Goal: Task Accomplishment & Management: Manage account settings

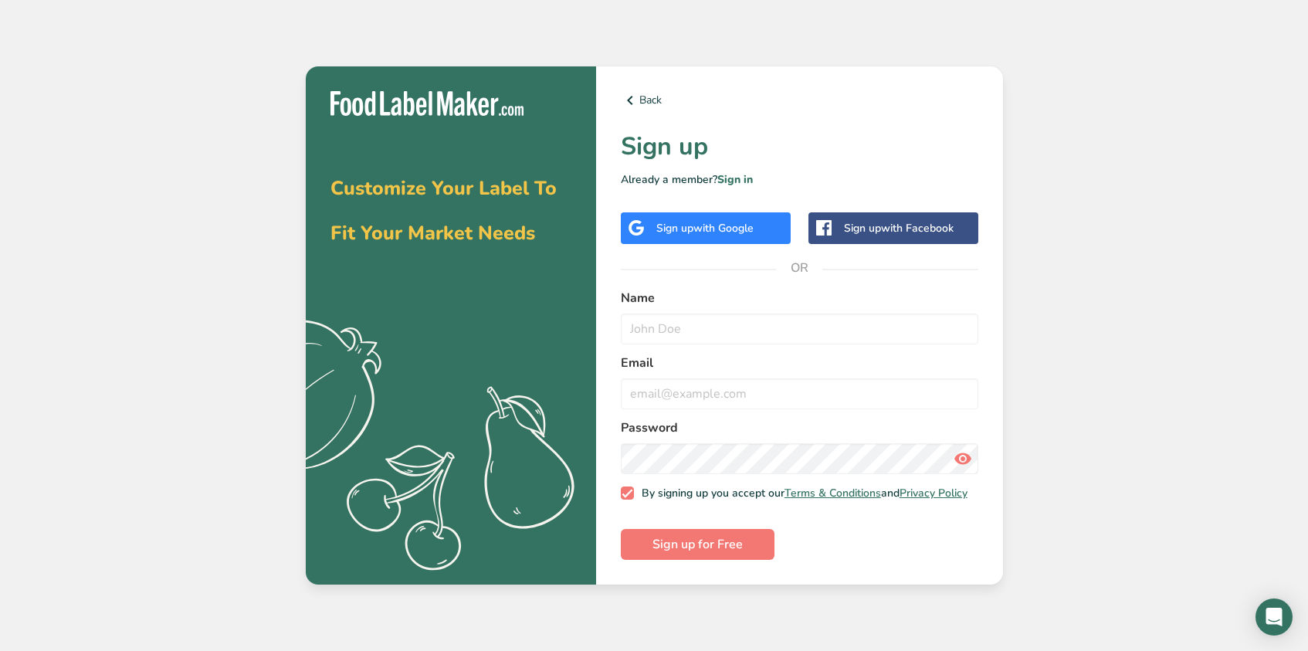
click at [230, 175] on div "Customize Your Label To Fit Your Market Needs .a{fill:#f5f3ed;} Back Sign up Al…" at bounding box center [654, 325] width 1308 height 651
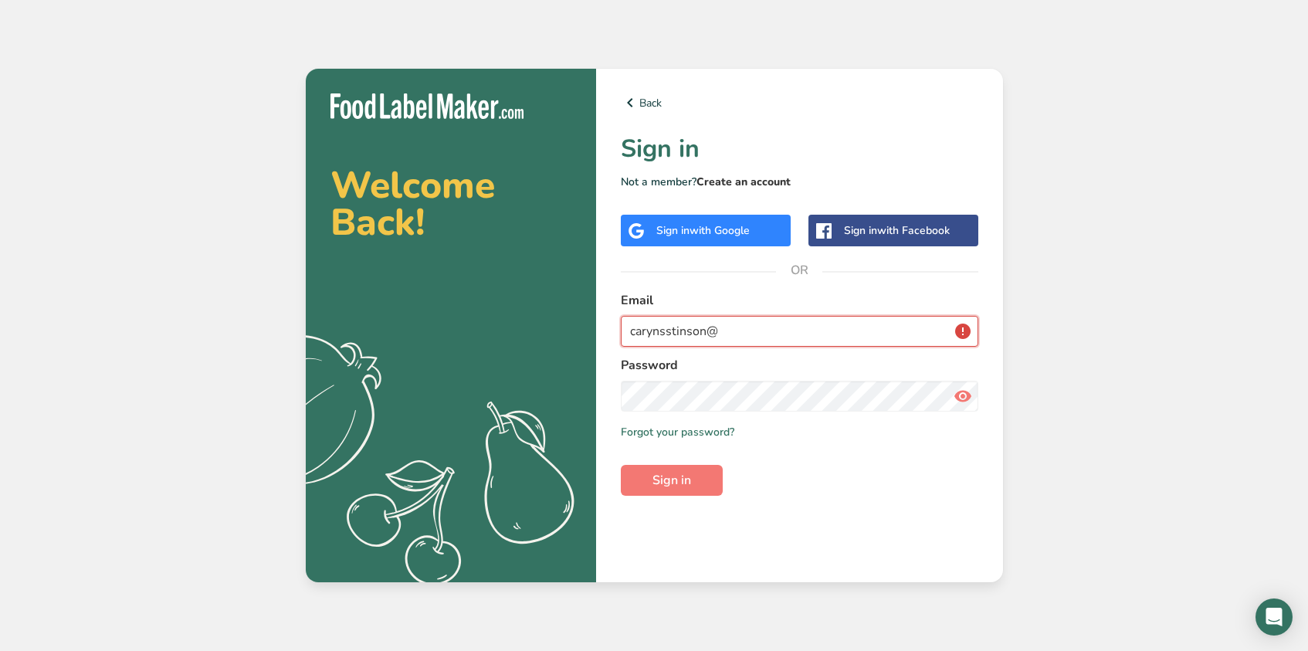
type input "carynsstinson@"
click at [742, 174] on link "Create an account" at bounding box center [743, 181] width 94 height 15
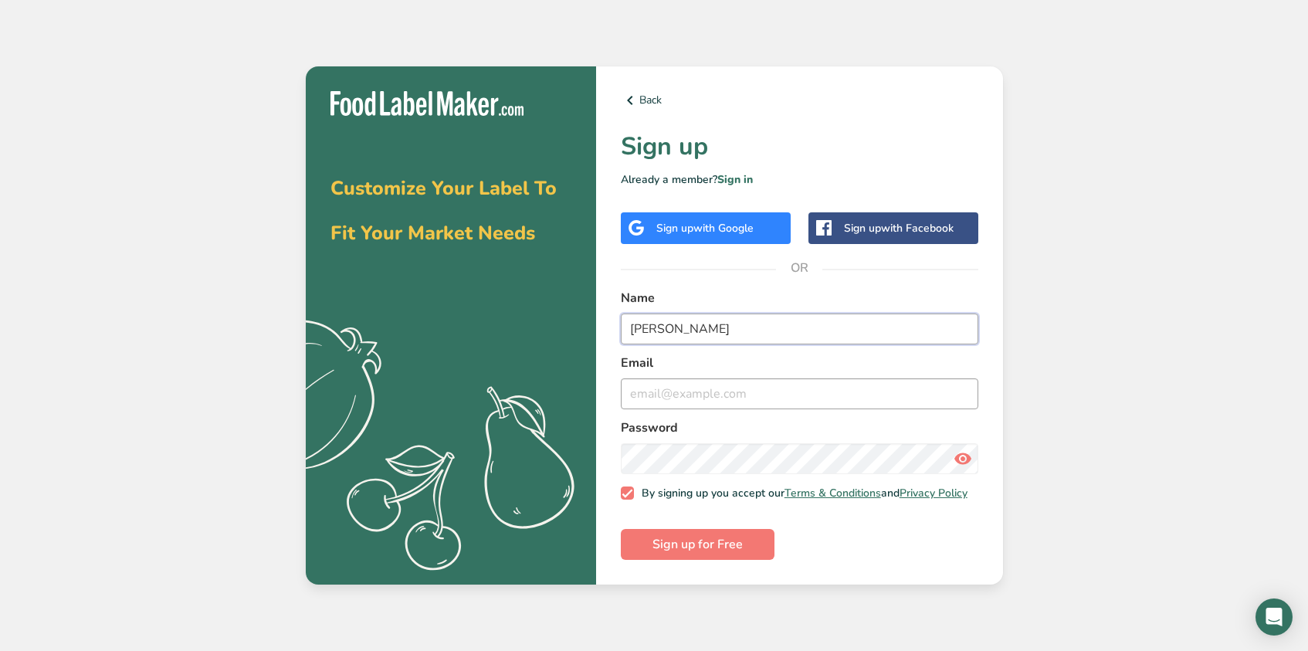
type input "Caryn Stinson"
type input "carynsstinson@gmail.com"
click at [962, 452] on icon at bounding box center [962, 459] width 19 height 28
click at [748, 553] on button "Sign up for Free" at bounding box center [698, 544] width 154 height 31
click at [660, 95] on link "Back" at bounding box center [799, 100] width 357 height 19
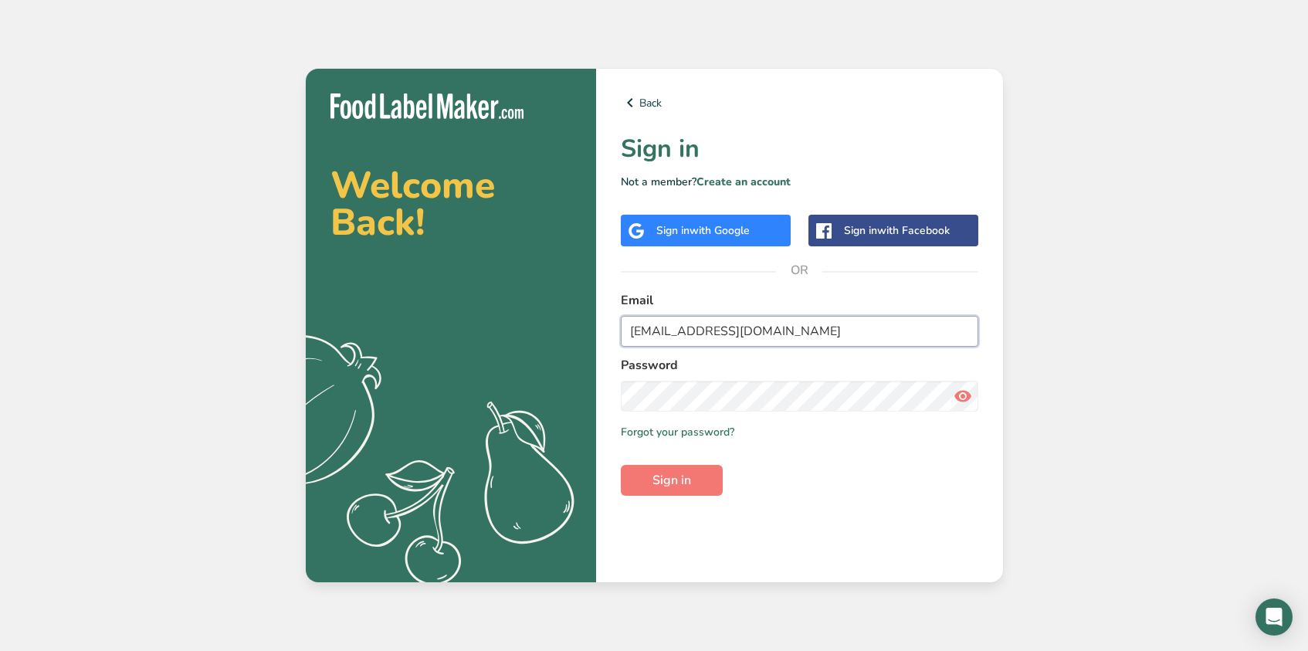
type input "carynsstinson@gmail.com"
click at [967, 397] on icon at bounding box center [962, 396] width 19 height 28
click at [667, 479] on span "Sign in" at bounding box center [671, 480] width 39 height 19
click at [716, 432] on link "Forgot your password?" at bounding box center [677, 432] width 113 height 16
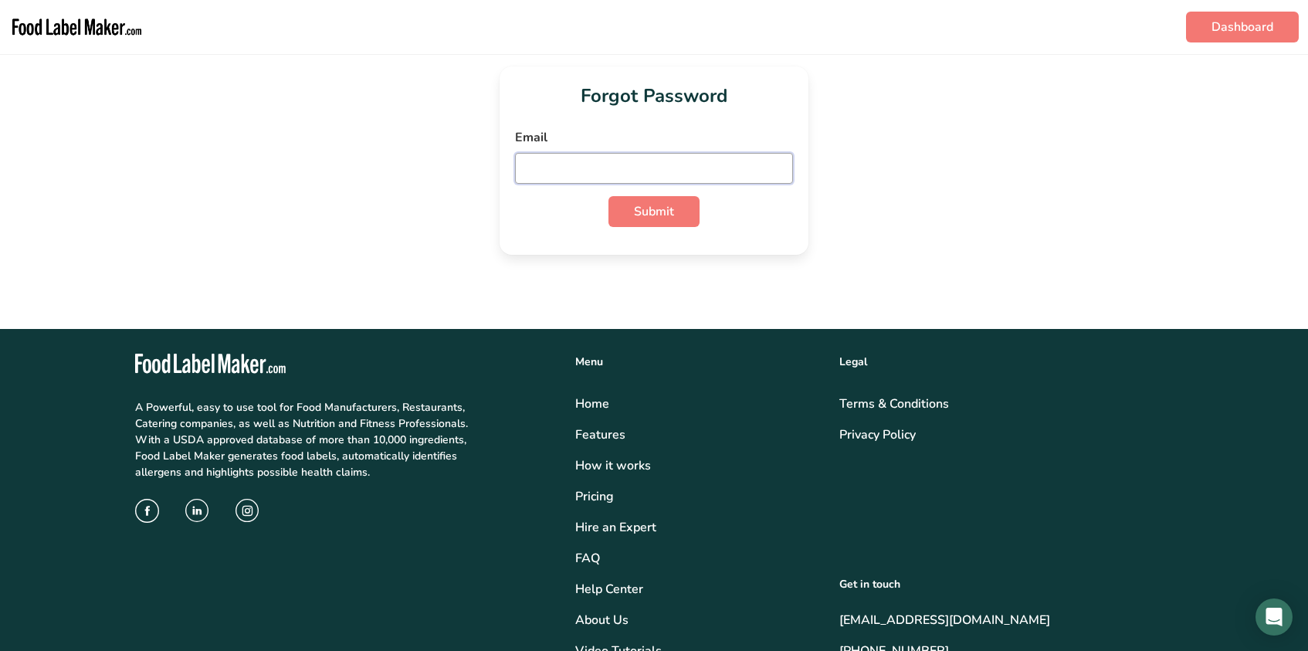
click at [560, 166] on input "email" at bounding box center [654, 168] width 278 height 31
type input "[EMAIL_ADDRESS][DOMAIN_NAME]"
click at [674, 210] on span "Submit" at bounding box center [654, 211] width 40 height 19
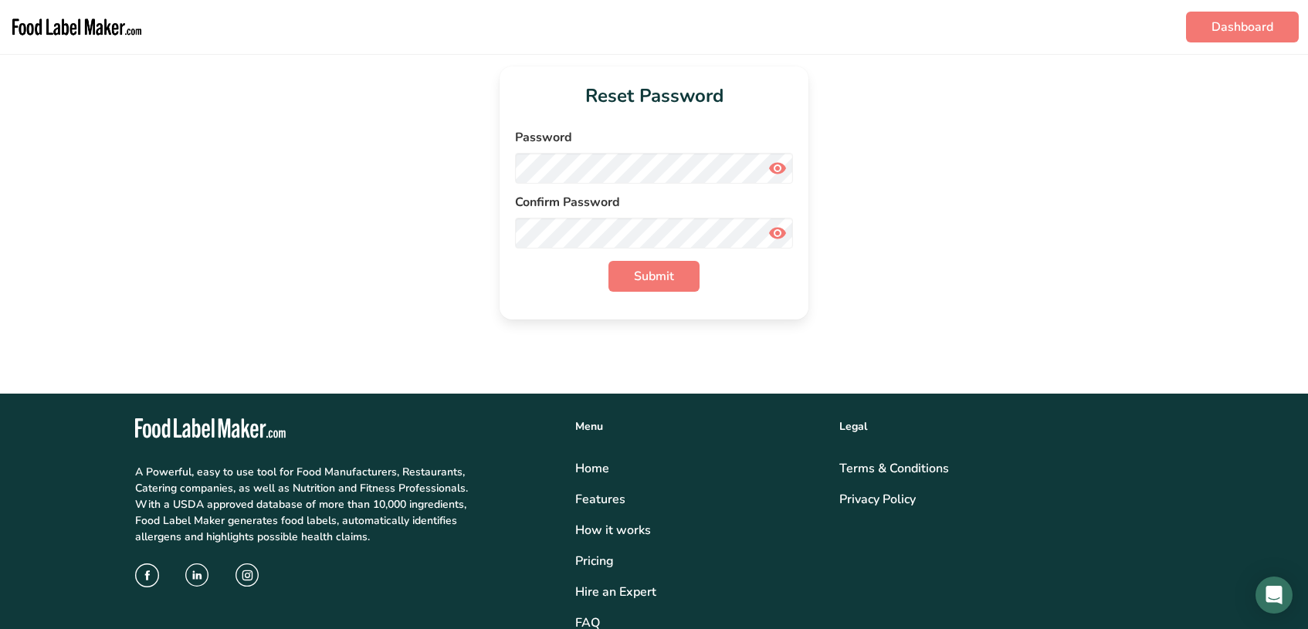
click at [778, 172] on icon at bounding box center [777, 168] width 19 height 28
click at [777, 234] on icon at bounding box center [777, 233] width 19 height 28
click at [685, 276] on button "Submit" at bounding box center [653, 276] width 91 height 31
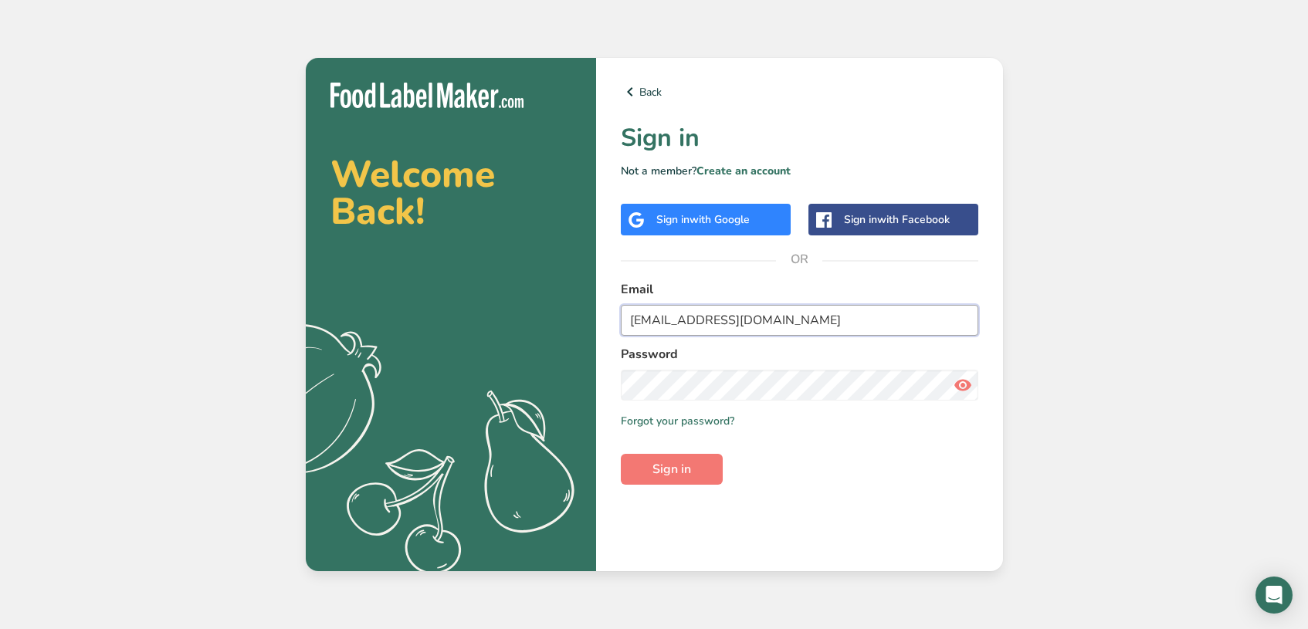
type input "carynsstinson@gmail.com"
click at [964, 384] on icon at bounding box center [962, 385] width 19 height 28
click at [688, 466] on span "Sign in" at bounding box center [671, 469] width 39 height 19
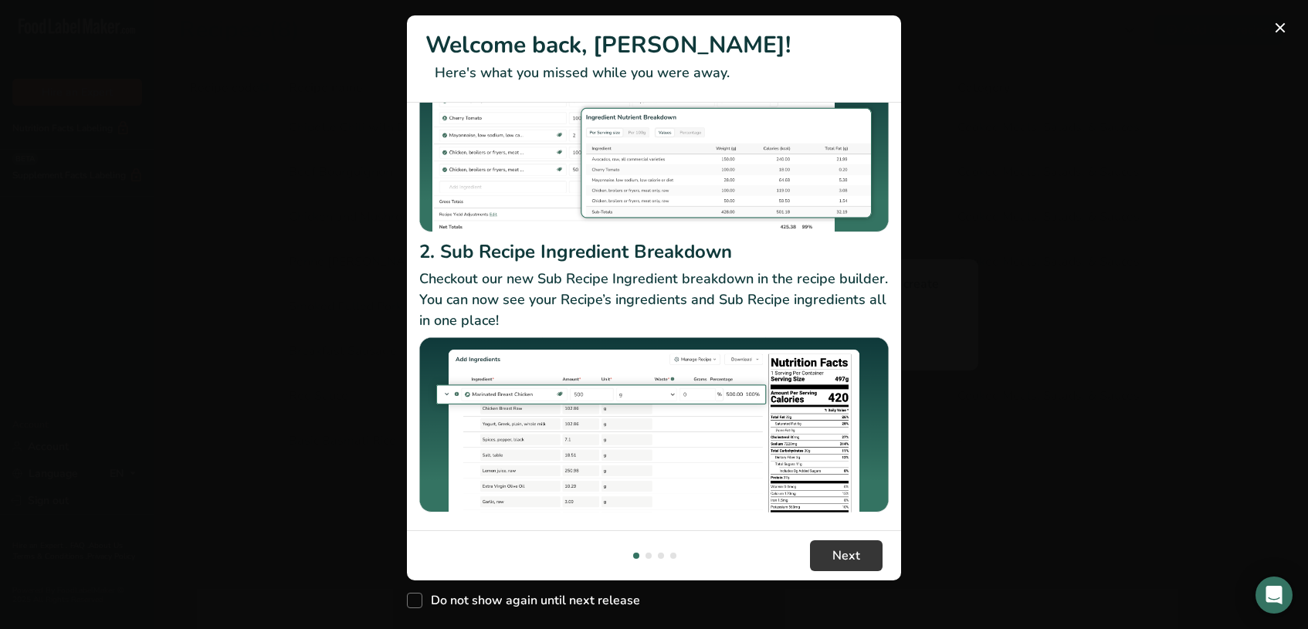
scroll to position [178, 0]
click at [418, 601] on span "New Features" at bounding box center [414, 600] width 15 height 15
click at [417, 601] on input "Do not show again until next release" at bounding box center [412, 601] width 10 height 10
checkbox input "true"
click at [855, 550] on span "Next" at bounding box center [846, 556] width 28 height 19
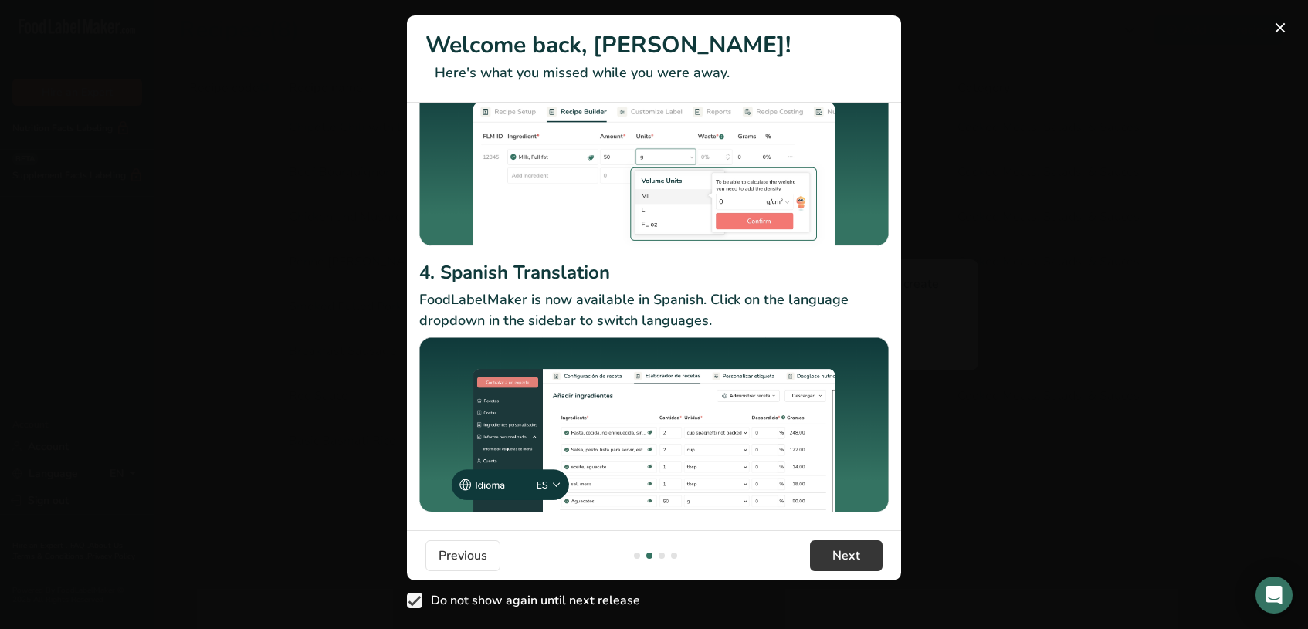
scroll to position [144, 0]
click at [849, 550] on span "Next" at bounding box center [846, 556] width 28 height 19
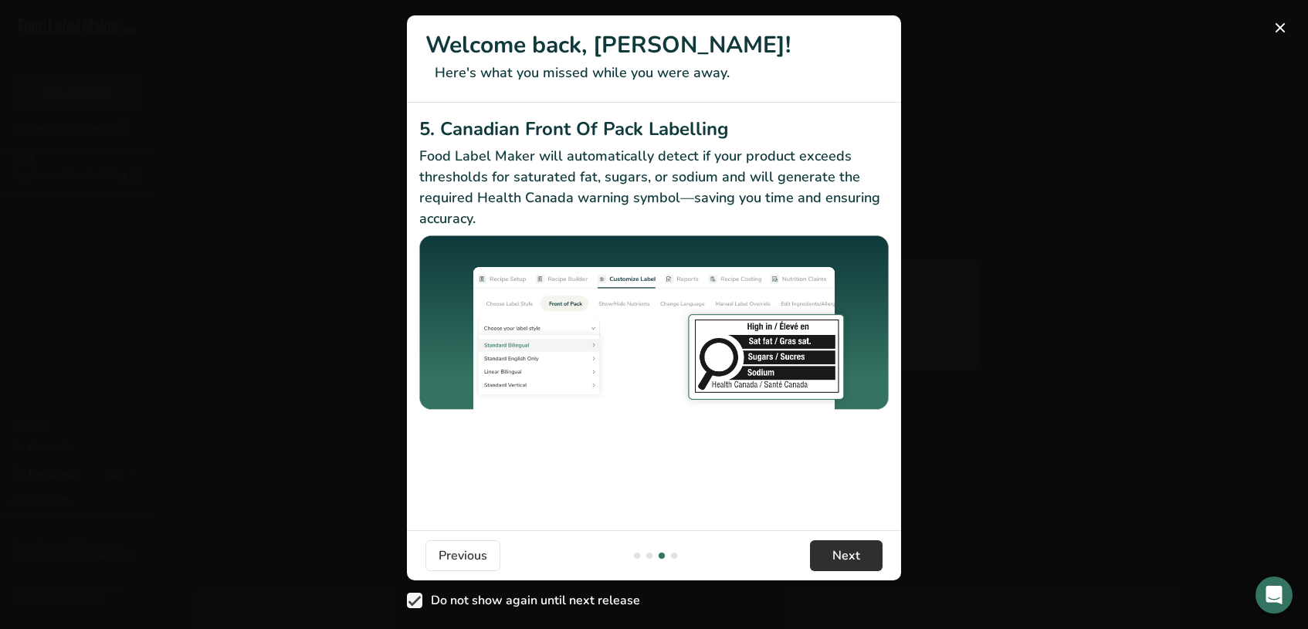
click at [848, 554] on span "Next" at bounding box center [846, 556] width 28 height 19
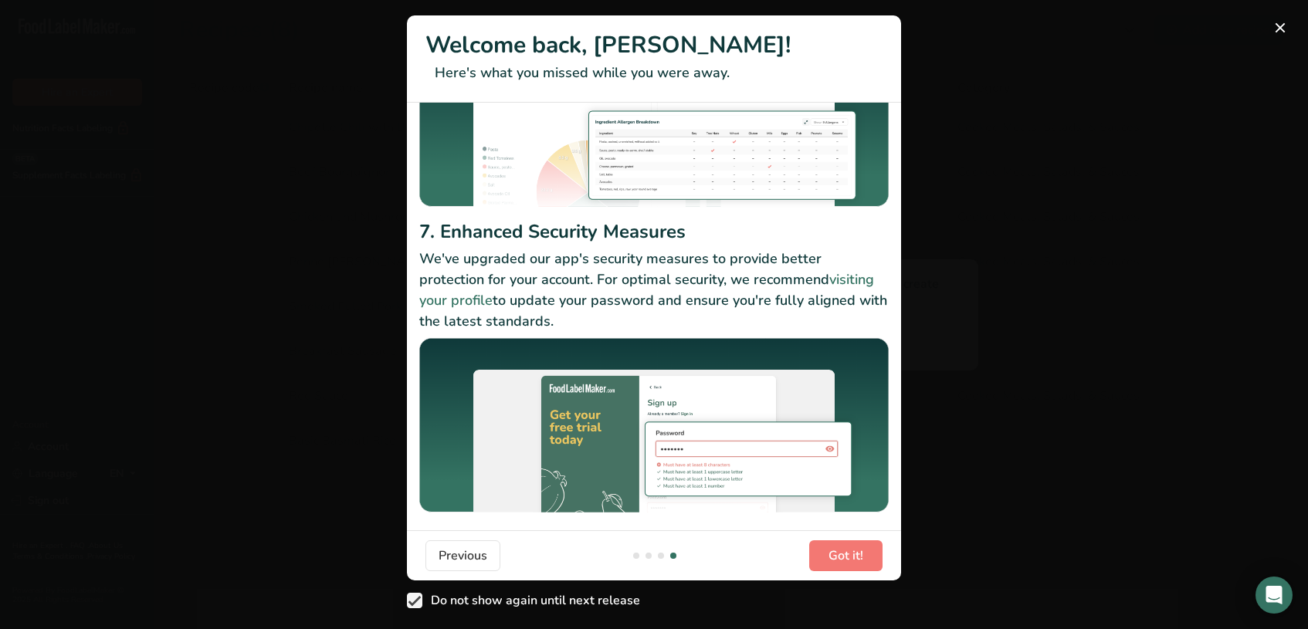
scroll to position [163, 0]
click at [835, 560] on span "Got it!" at bounding box center [845, 556] width 35 height 19
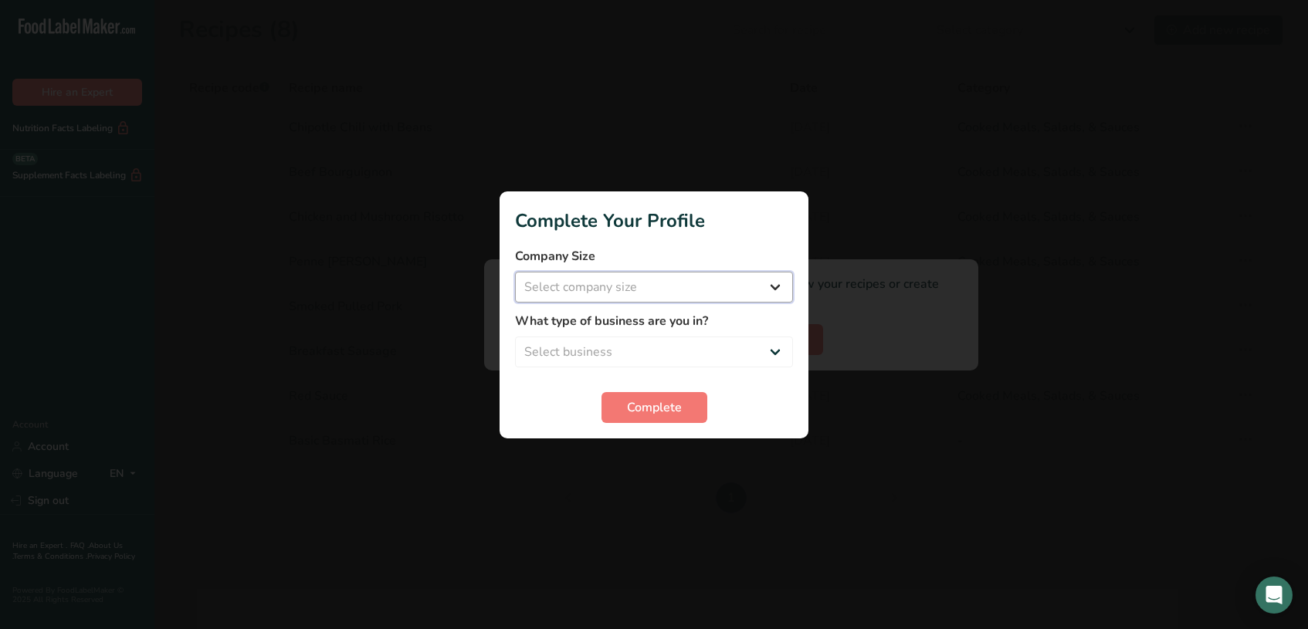
select select "1"
click at [667, 405] on span "Complete" at bounding box center [654, 407] width 55 height 19
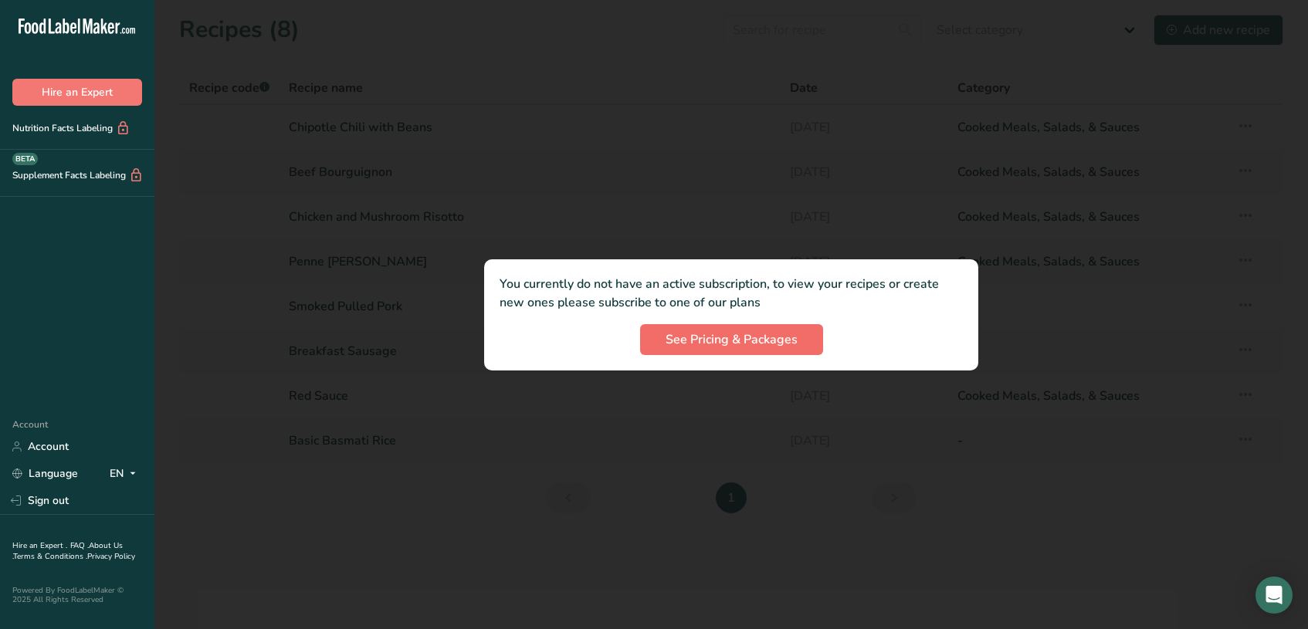
click at [744, 336] on span "See Pricing & Packages" at bounding box center [731, 339] width 132 height 19
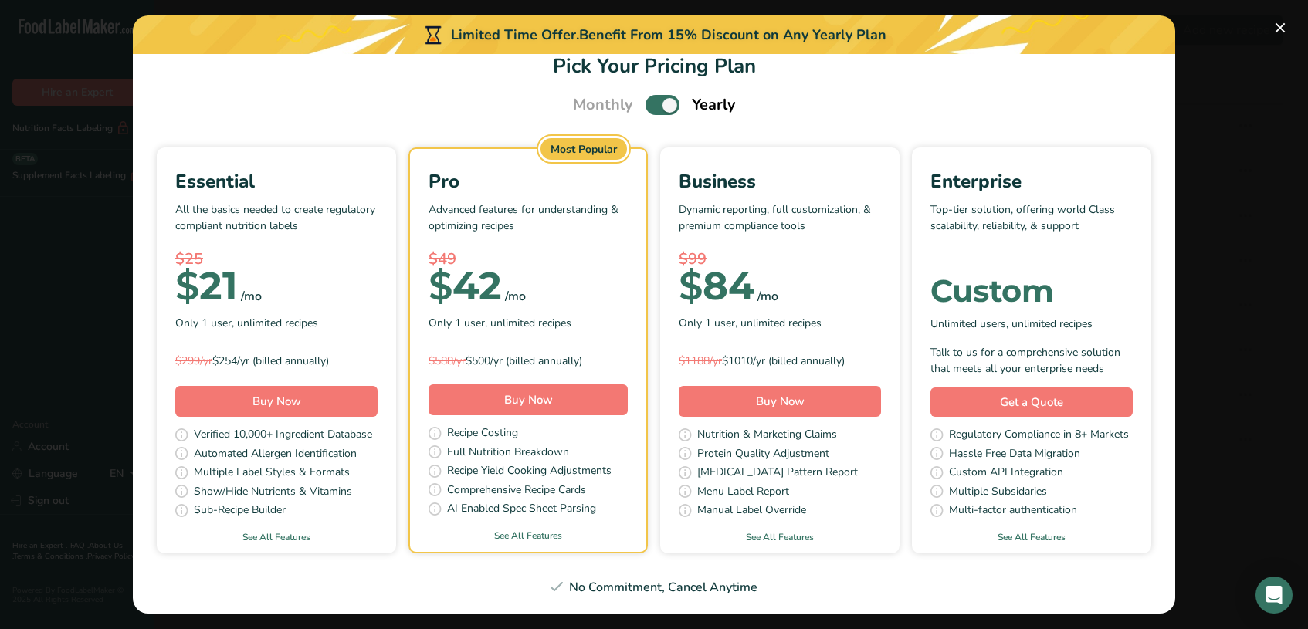
scroll to position [27, 0]
click at [284, 533] on link "See All Features" at bounding box center [276, 538] width 239 height 14
click at [652, 106] on span "Pick Your Pricing Plan Modal" at bounding box center [662, 105] width 34 height 19
click at [652, 106] on input "Pick Your Pricing Plan Modal" at bounding box center [650, 106] width 10 height 10
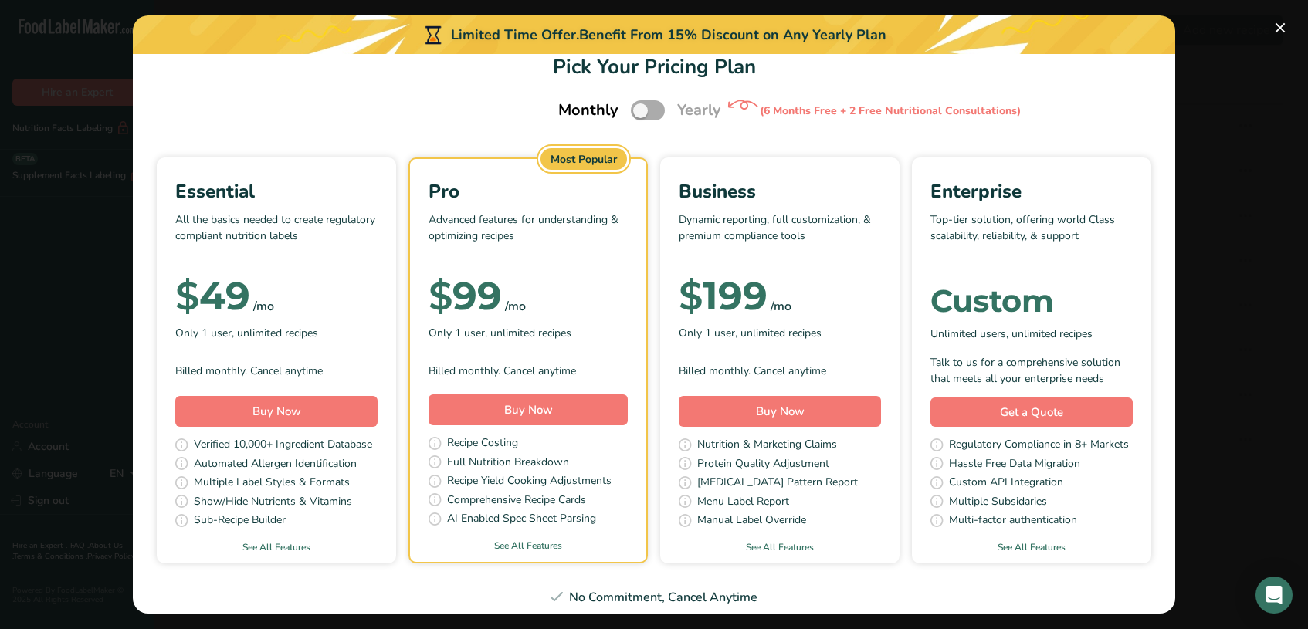
click at [656, 111] on span "Pick Your Pricing Plan Modal" at bounding box center [648, 109] width 34 height 19
click at [641, 111] on input "Pick Your Pricing Plan Modal" at bounding box center [636, 111] width 10 height 10
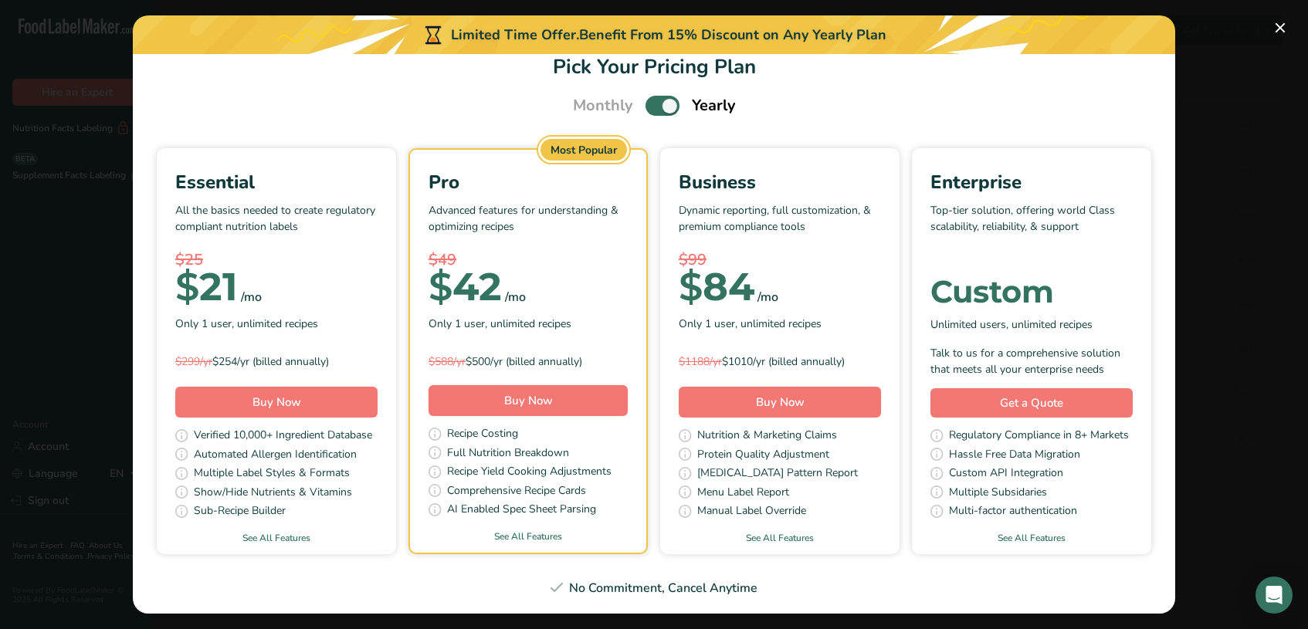
click at [648, 286] on div "Essential All the basics needed to create regulatory compliant nutrition labels…" at bounding box center [653, 351] width 1005 height 406
click at [650, 105] on span "Pick Your Pricing Plan Modal" at bounding box center [662, 105] width 34 height 19
click at [650, 105] on input "Pick Your Pricing Plan Modal" at bounding box center [650, 106] width 10 height 10
checkbox input "false"
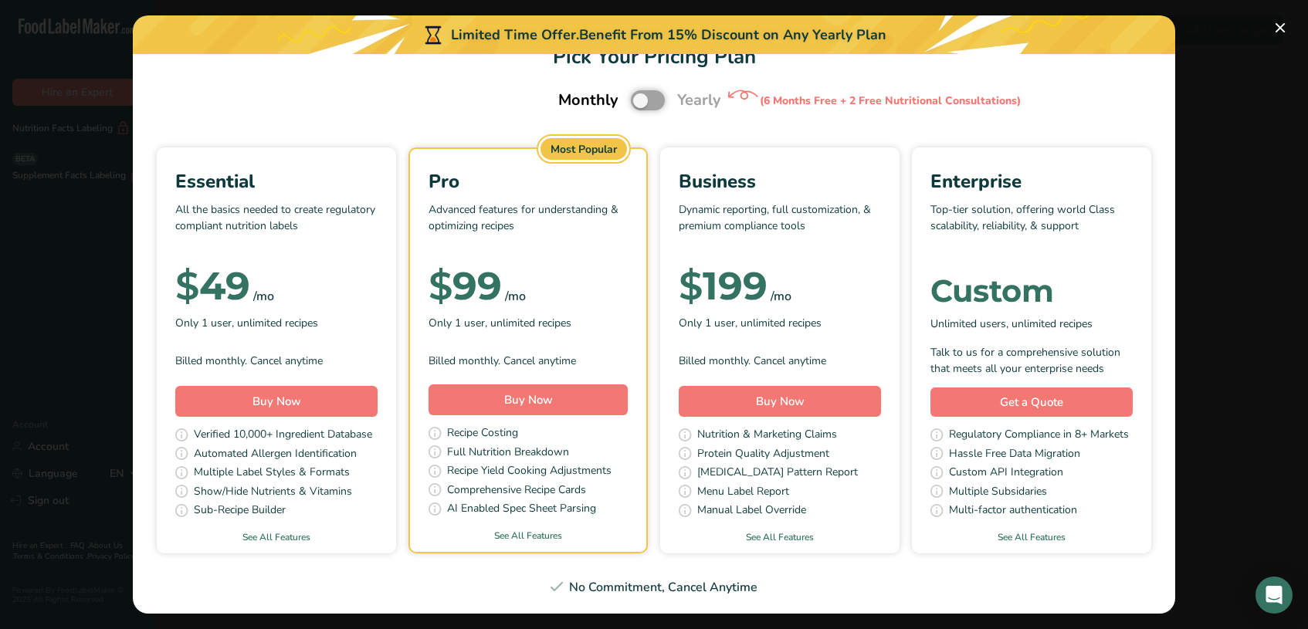
scroll to position [36, 0]
click at [1281, 28] on button "Pick Your Pricing Plan Modal" at bounding box center [1280, 27] width 25 height 25
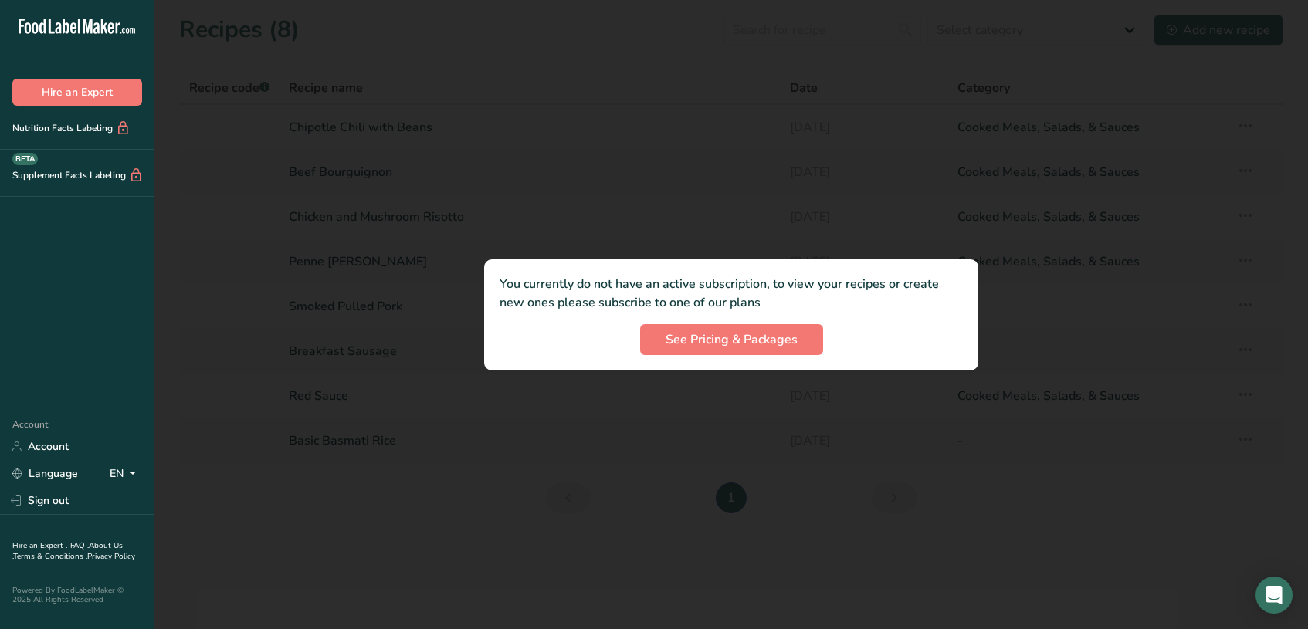
click at [293, 392] on div at bounding box center [730, 314] width 1153 height 629
click at [52, 450] on link "Account" at bounding box center [77, 446] width 154 height 27
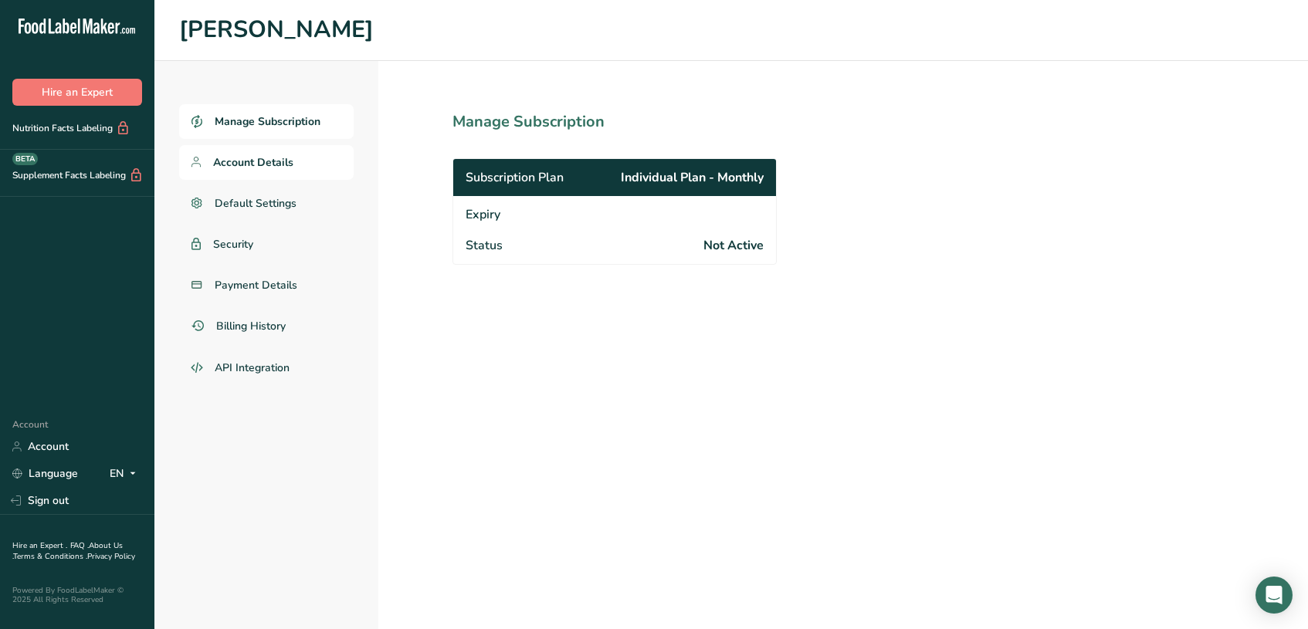
click at [243, 161] on span "Account Details" at bounding box center [253, 162] width 80 height 16
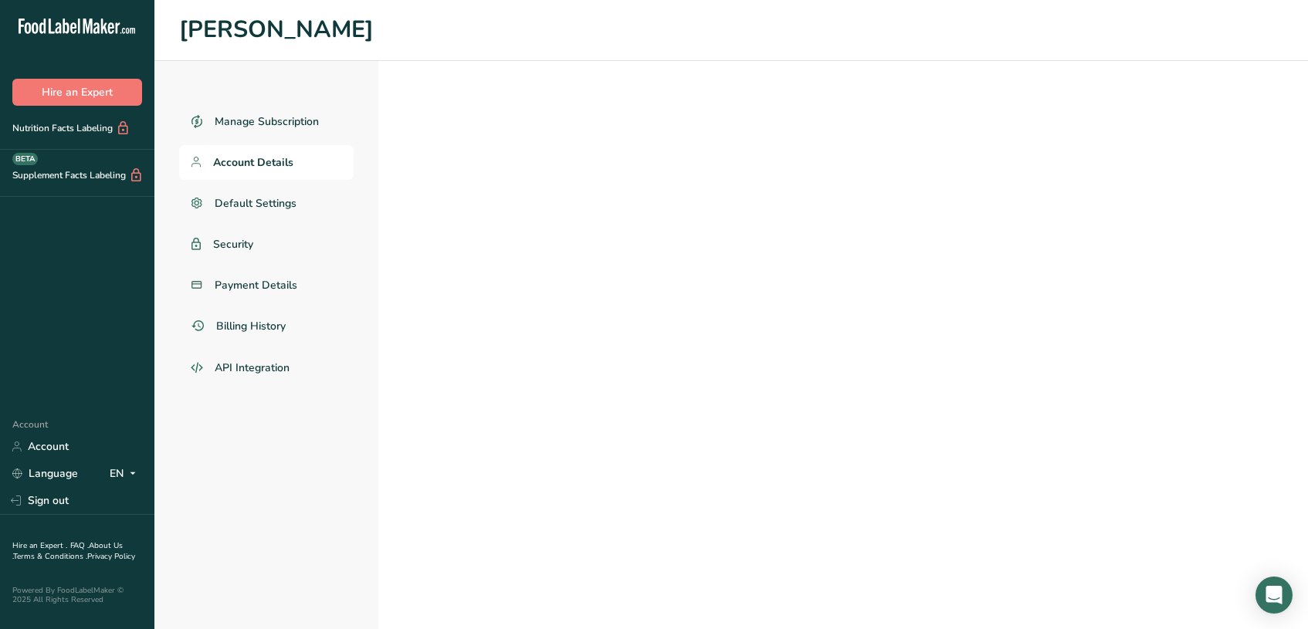
select select
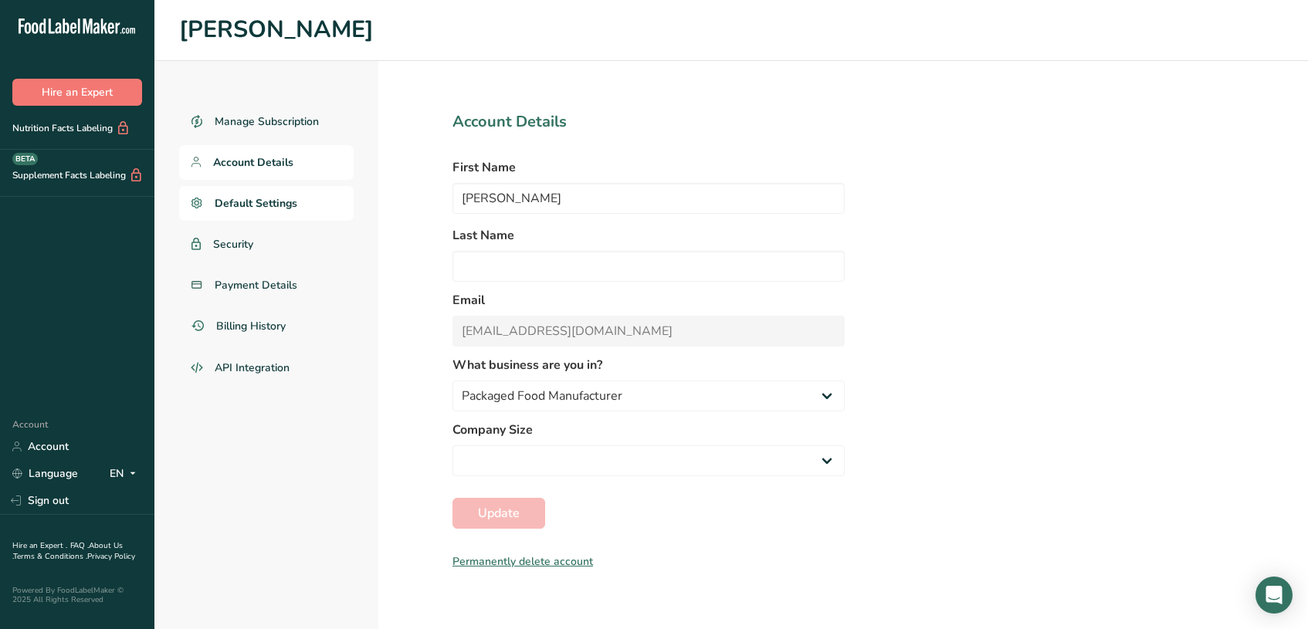
click at [273, 209] on span "Default Settings" at bounding box center [256, 203] width 83 height 16
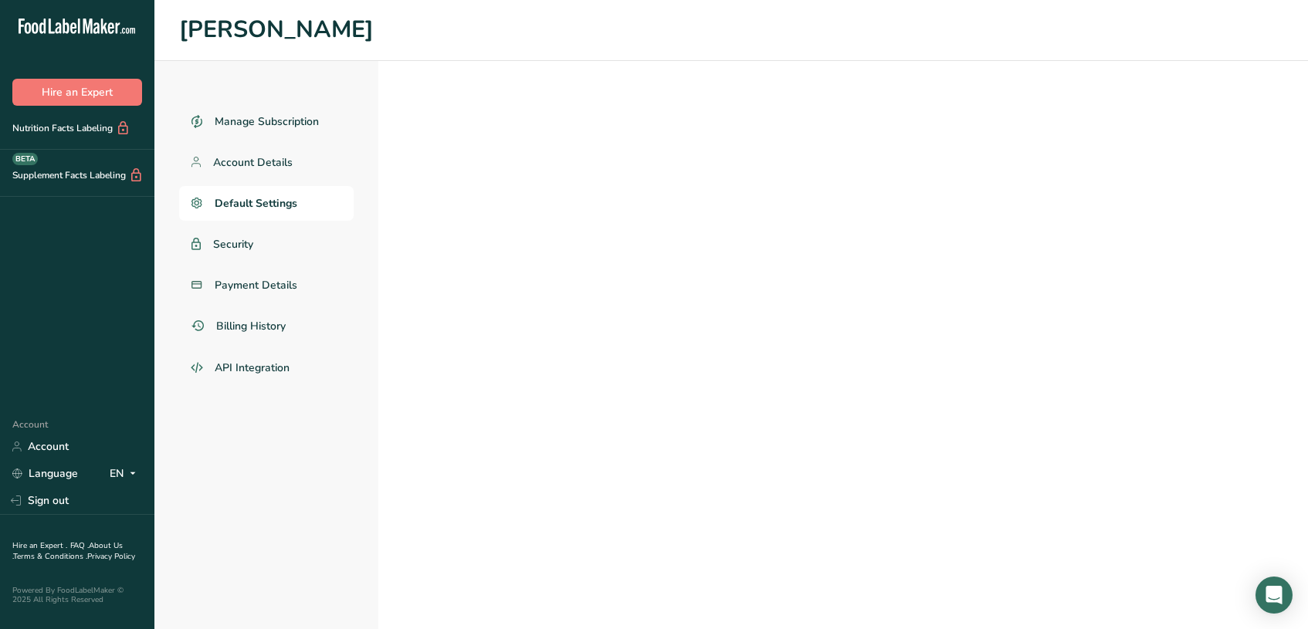
select select
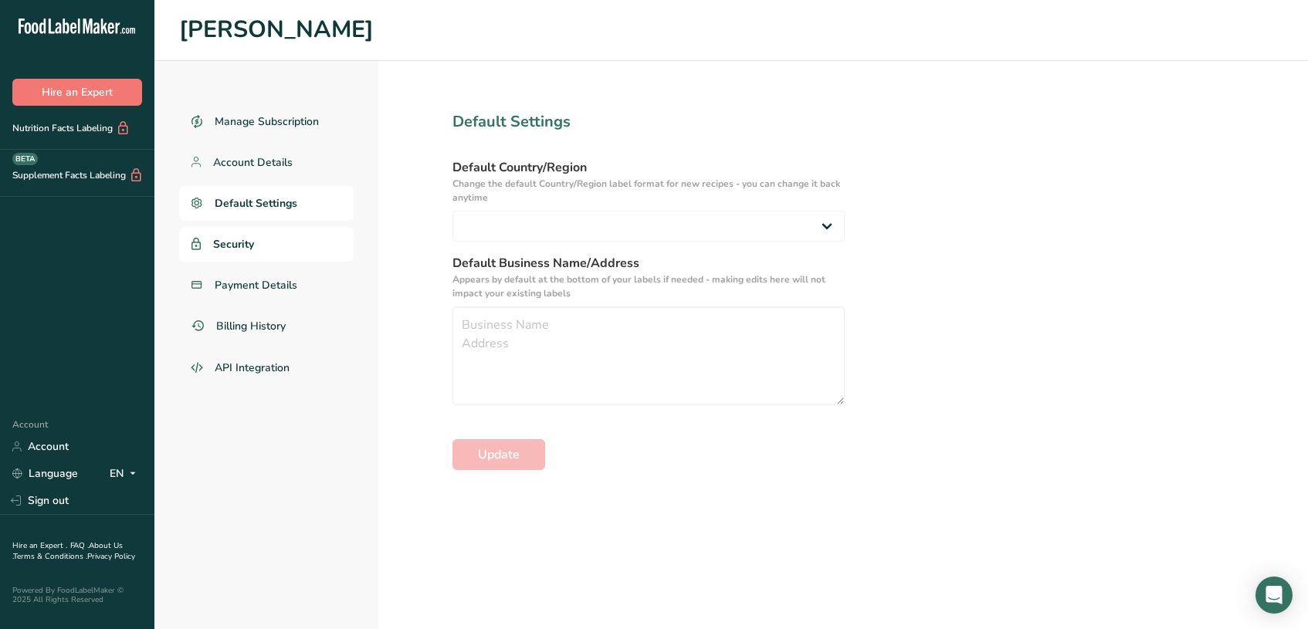
click at [252, 248] on span "Security" at bounding box center [233, 244] width 41 height 16
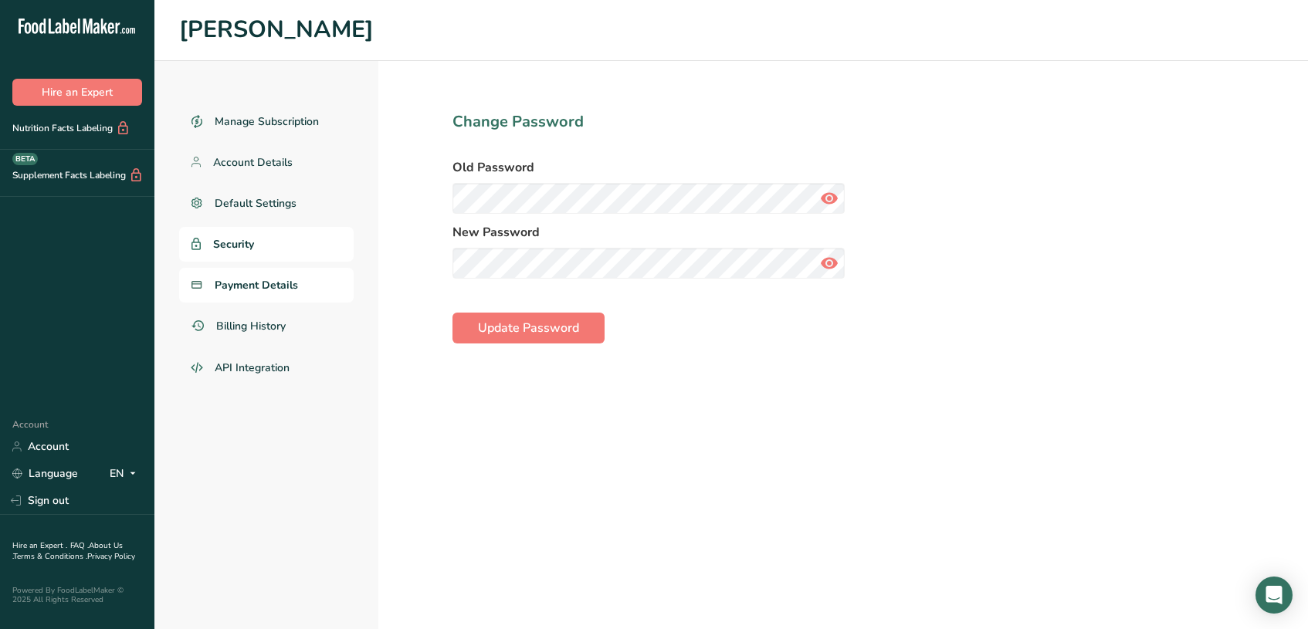
click at [289, 288] on span "Payment Details" at bounding box center [256, 285] width 83 height 16
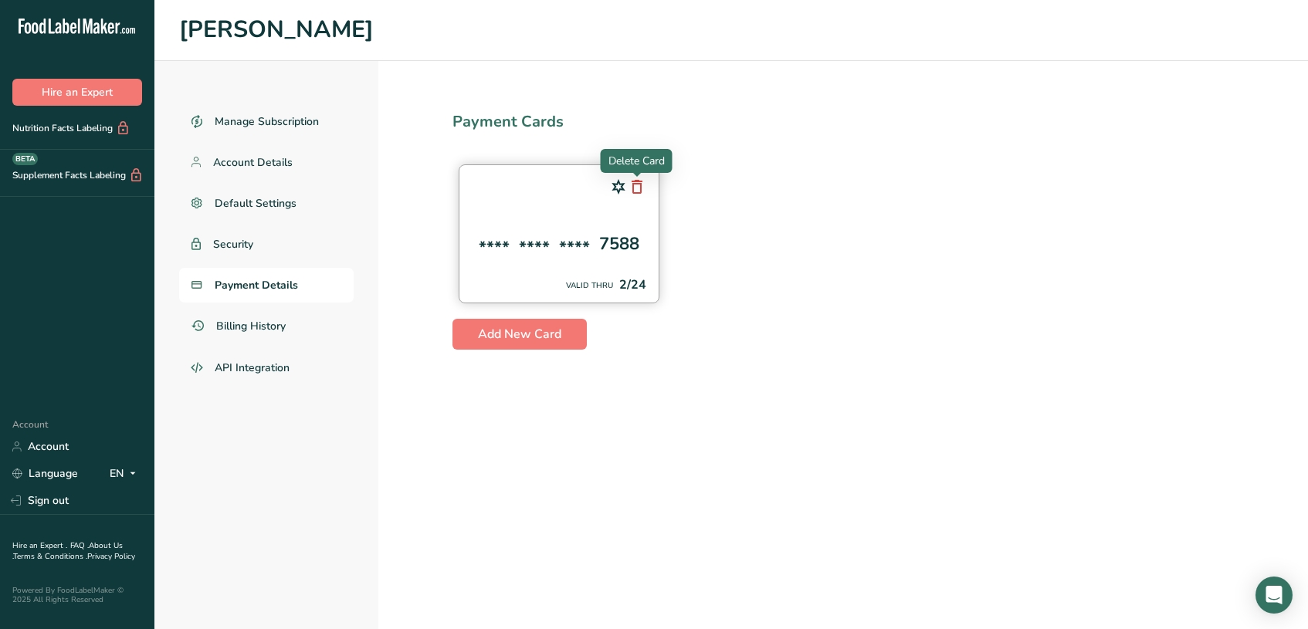
click at [638, 185] on icon at bounding box center [637, 187] width 19 height 28
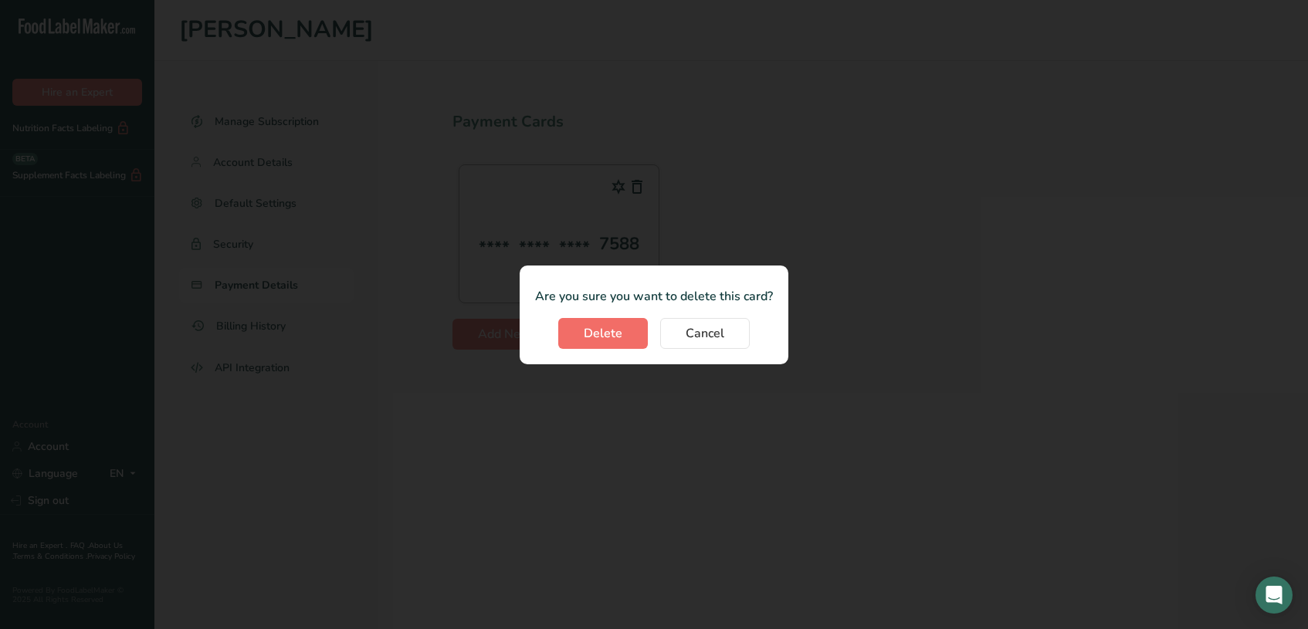
click at [612, 333] on span "Delete" at bounding box center [603, 333] width 39 height 19
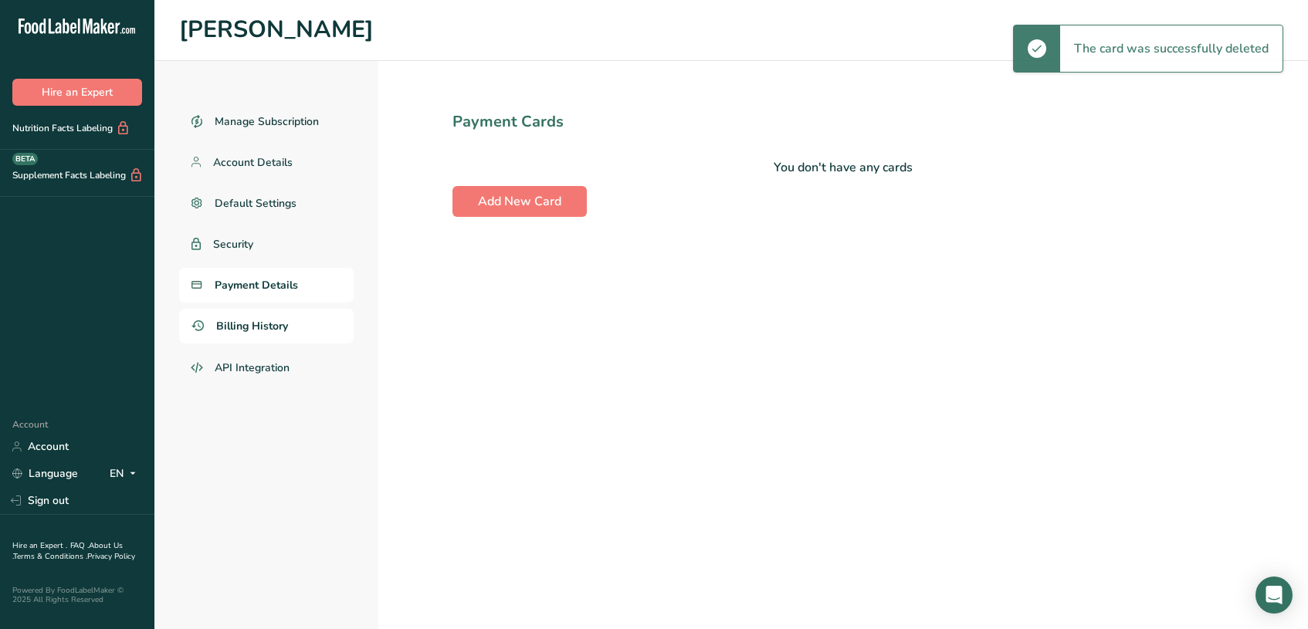
click at [257, 327] on span "Billing History" at bounding box center [252, 326] width 72 height 16
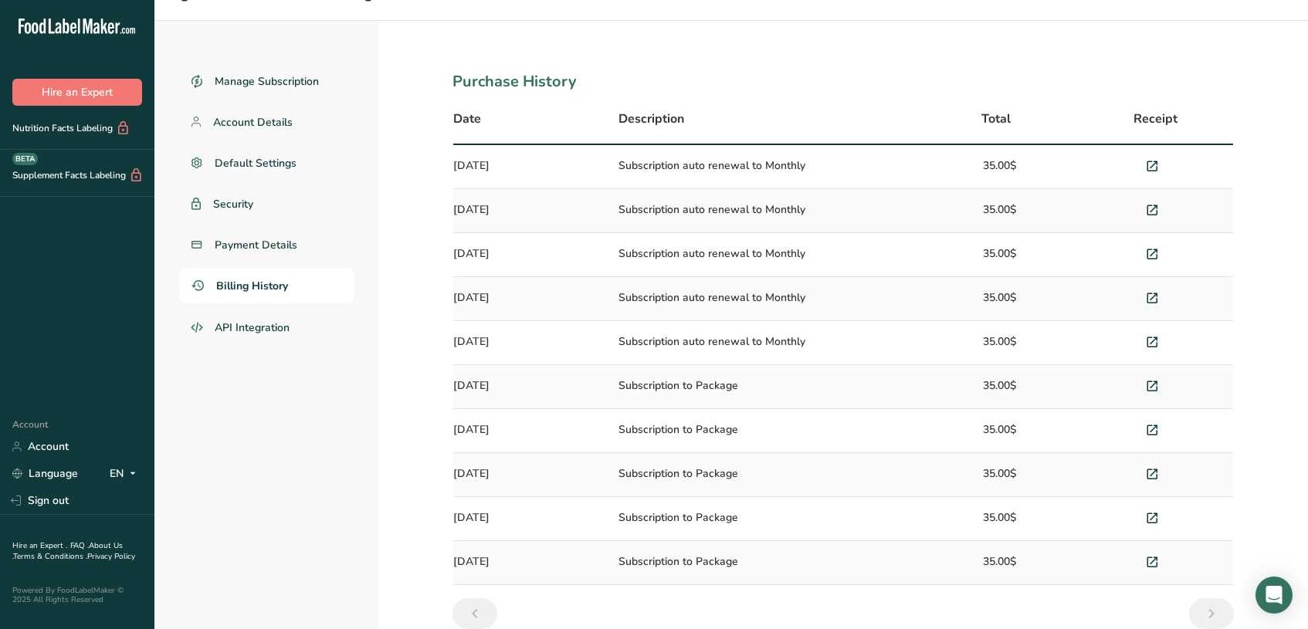
scroll to position [39, 0]
click at [1151, 166] on icon at bounding box center [1152, 168] width 14 height 22
click at [107, 28] on icon ".a-20{fill:#fff;}" at bounding box center [94, 31] width 151 height 24
click at [89, 22] on icon ".a-20{fill:#fff;}" at bounding box center [94, 31] width 151 height 24
click at [270, 332] on span "API Integration" at bounding box center [253, 328] width 76 height 16
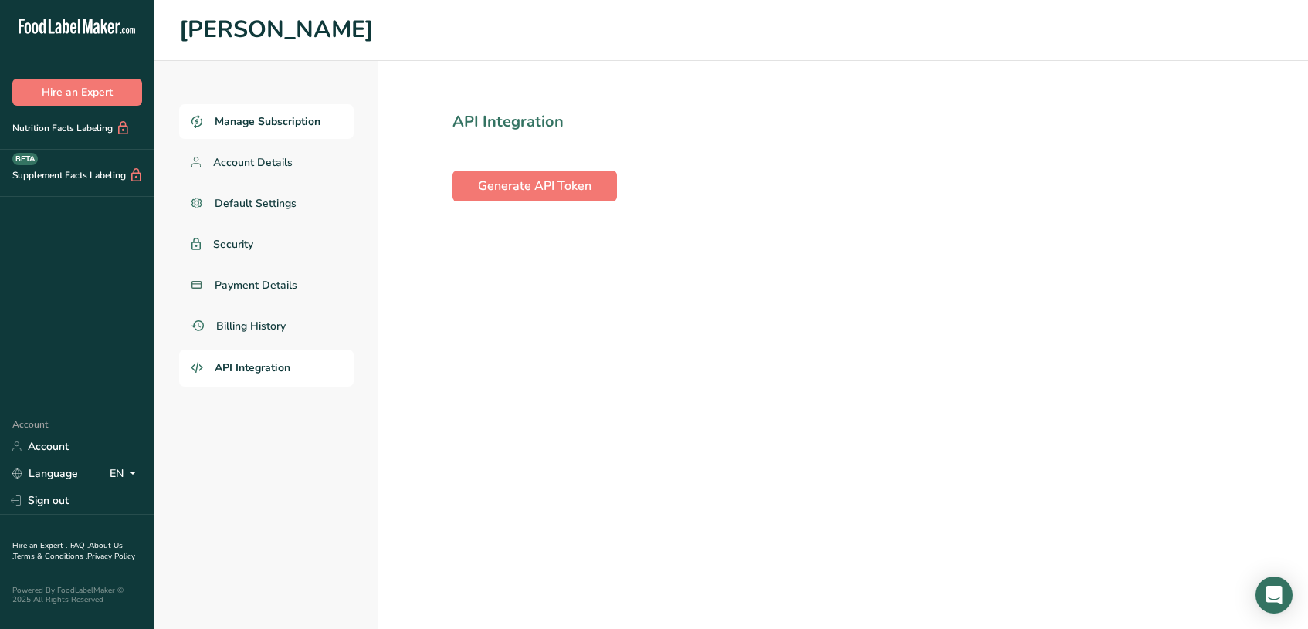
click at [242, 117] on span "Manage Subscription" at bounding box center [268, 121] width 106 height 16
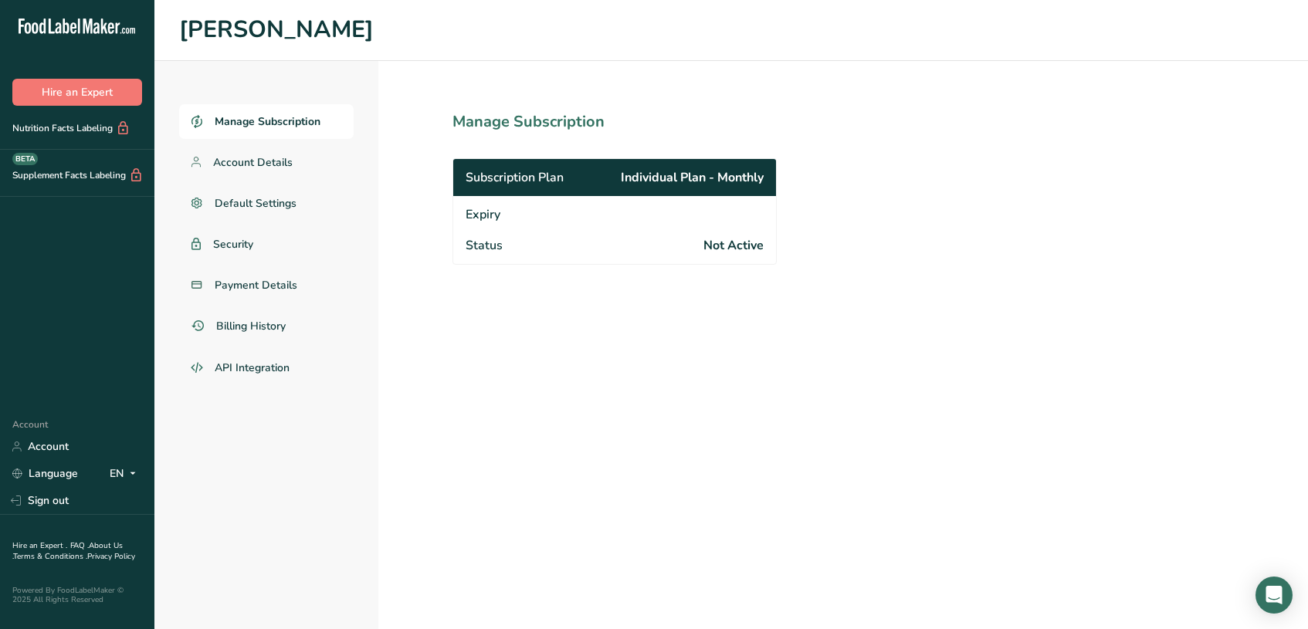
click at [536, 178] on span "Subscription Plan" at bounding box center [515, 177] width 98 height 19
click at [728, 172] on span "Individual Plan - Monthly" at bounding box center [692, 177] width 143 height 19
click at [664, 323] on section "Manage Subscription Subscription Plan Individual Plan - Monthly Expiry Status N…" at bounding box center [648, 345] width 540 height 568
click at [50, 448] on link "Account" at bounding box center [77, 446] width 154 height 27
click at [1276, 592] on icon "Open Intercom Messenger" at bounding box center [1274, 595] width 18 height 20
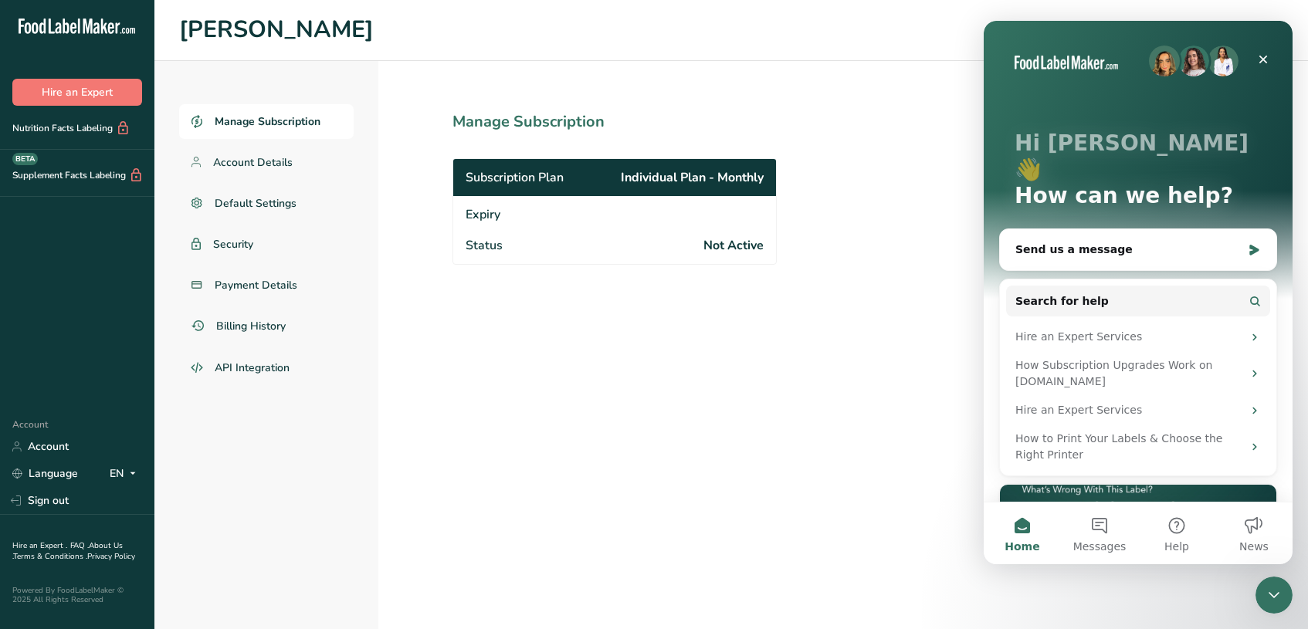
click at [926, 515] on div "Manage Subscription Account Details Default Settings Security Payment Details B…" at bounding box center [730, 345] width 1153 height 568
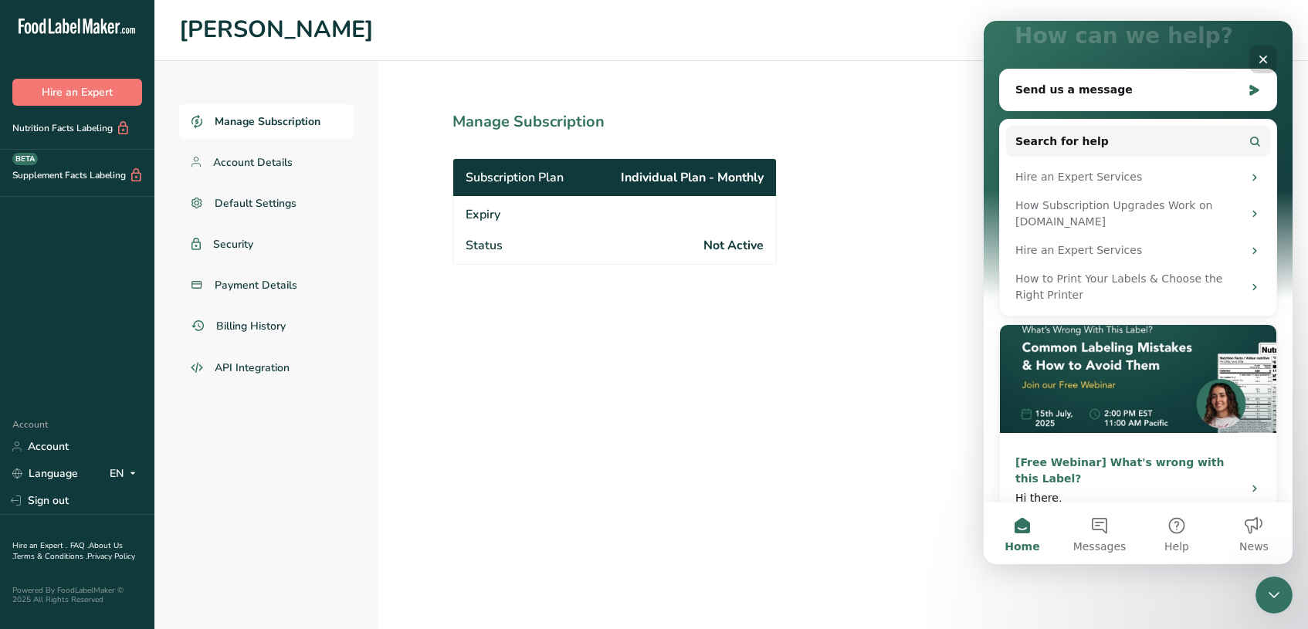
scroll to position [159, 0]
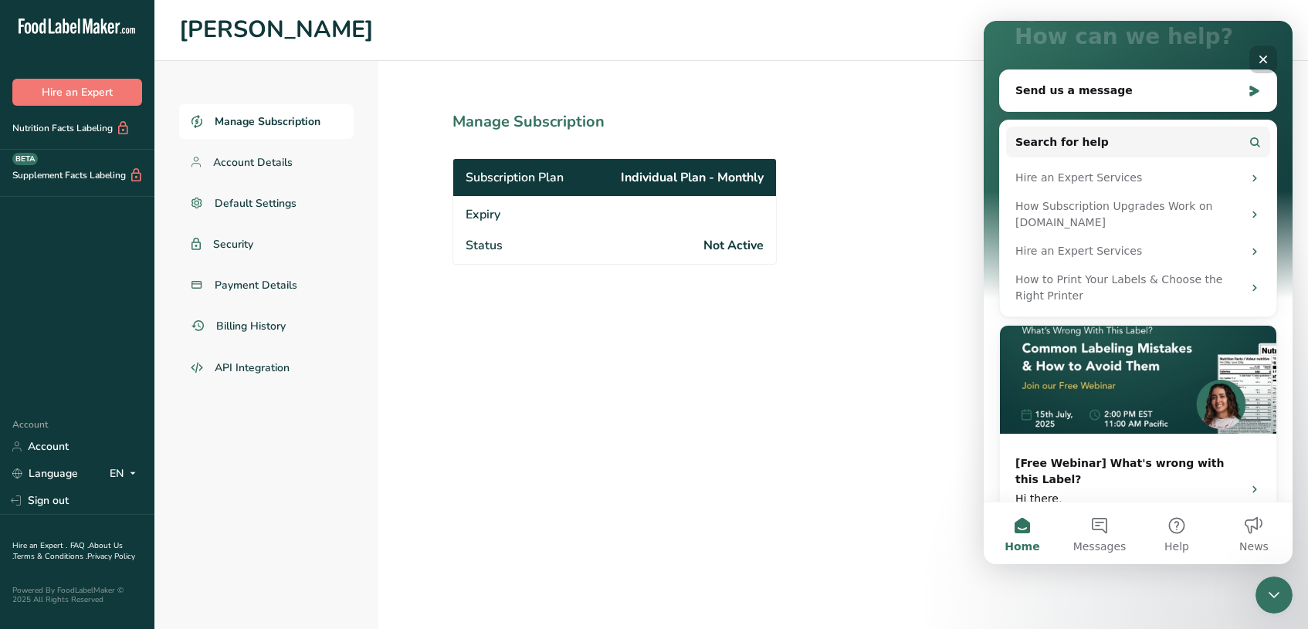
click at [1263, 54] on icon "Close" at bounding box center [1263, 59] width 12 height 12
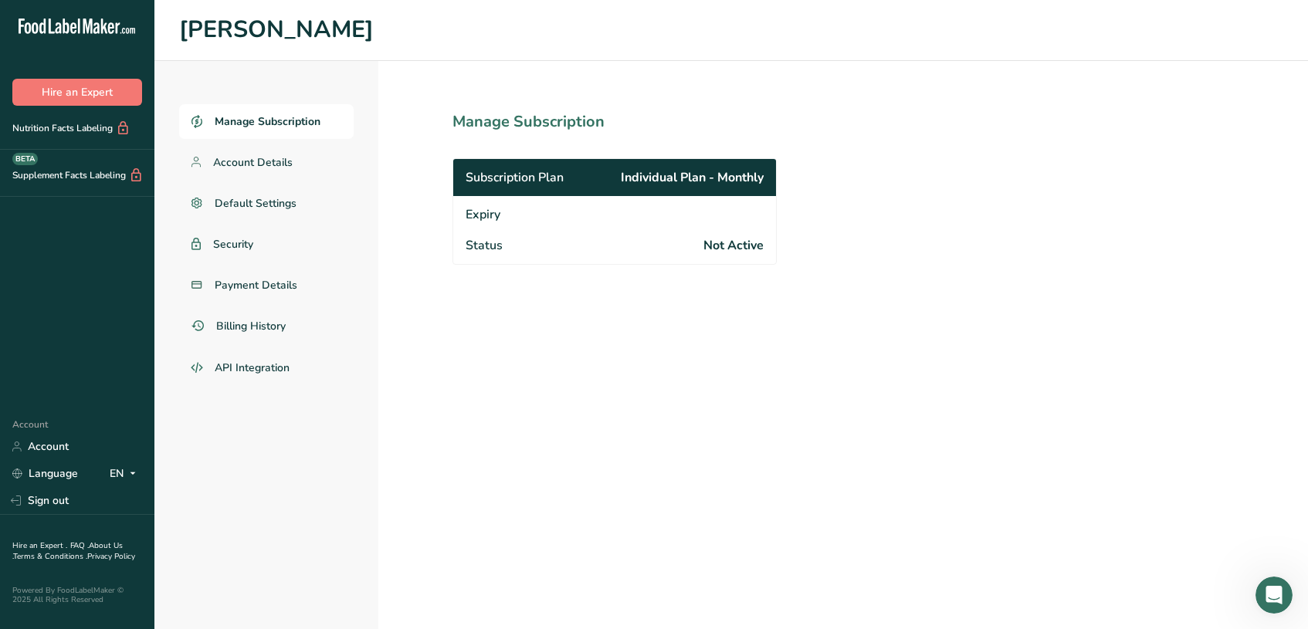
scroll to position [0, 0]
click at [78, 544] on link "FAQ ." at bounding box center [79, 545] width 19 height 11
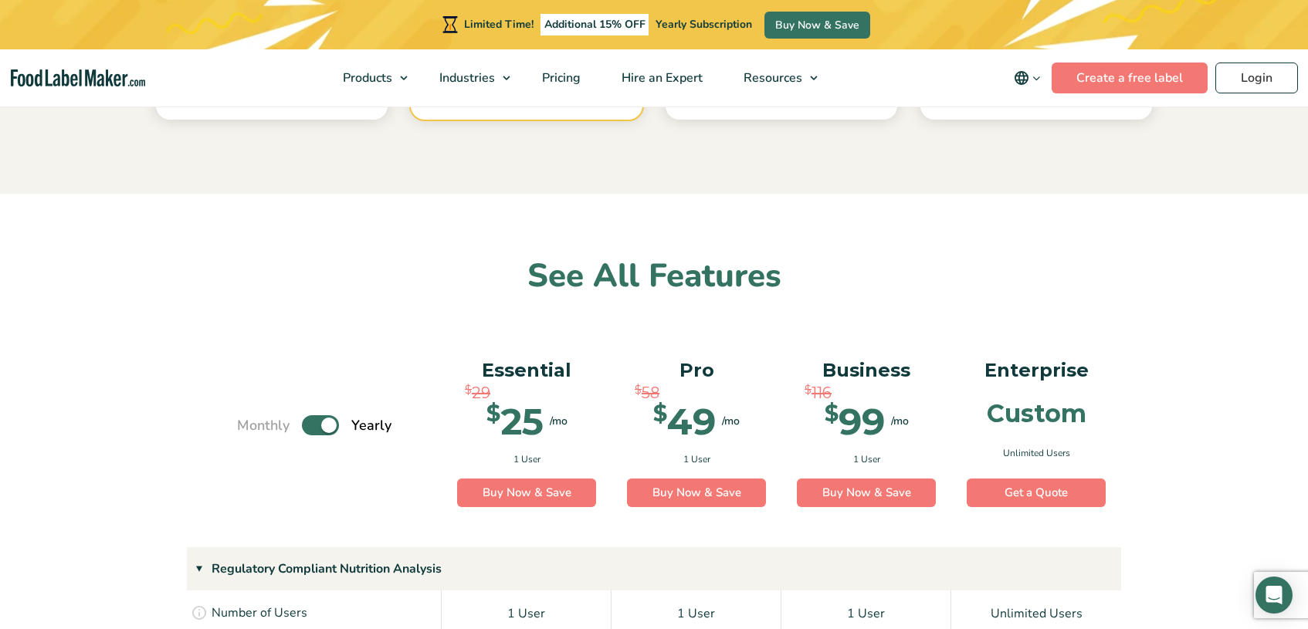
scroll to position [858, 0]
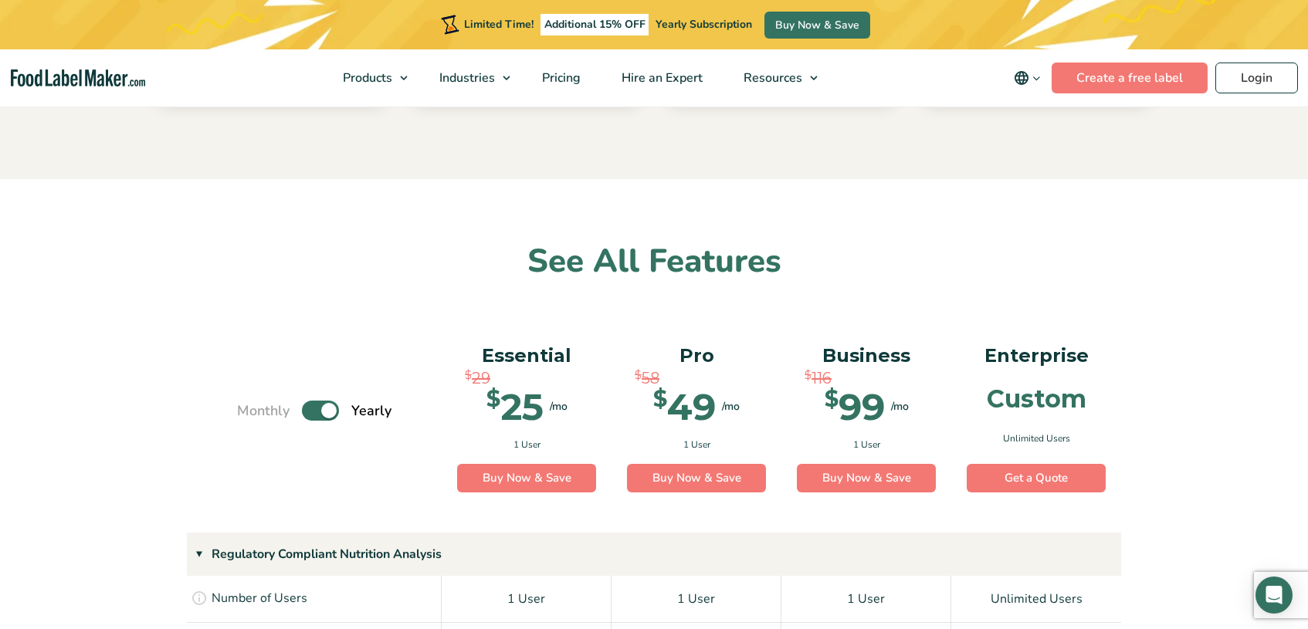
click at [310, 405] on label "Toggle" at bounding box center [320, 411] width 37 height 20
click at [250, 406] on input "Toggle" at bounding box center [245, 411] width 10 height 10
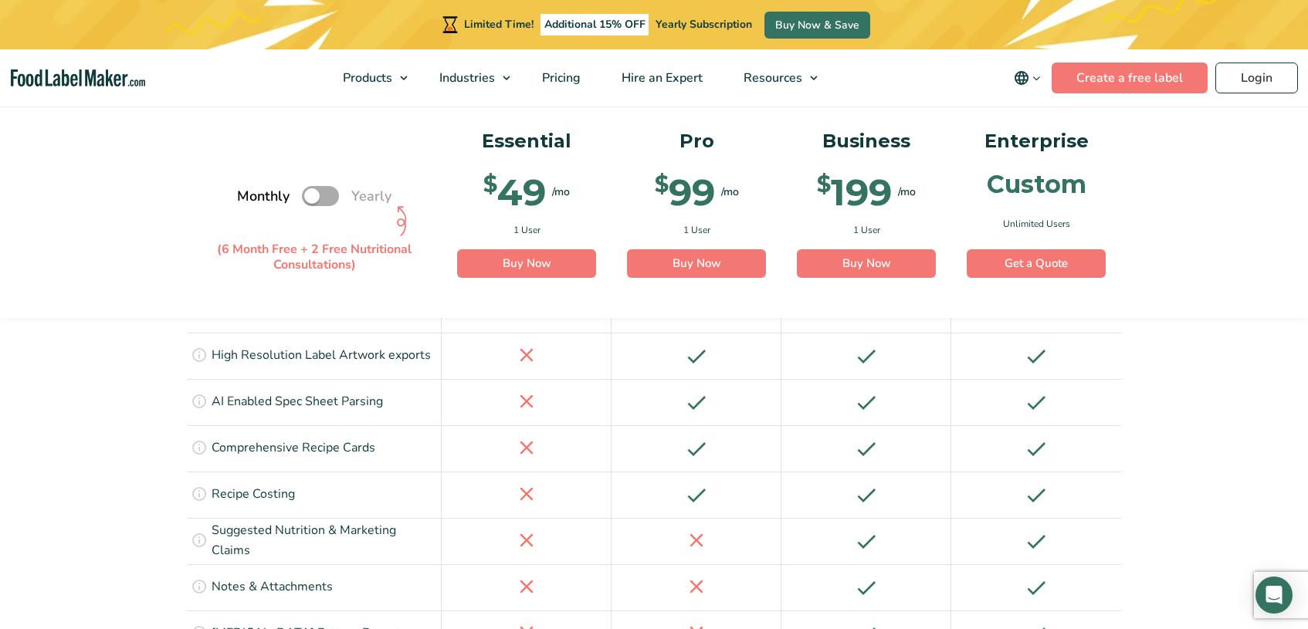
scroll to position [2297, 0]
click at [331, 195] on label "Toggle" at bounding box center [320, 196] width 37 height 20
click at [250, 195] on input "Toggle" at bounding box center [245, 196] width 10 height 10
checkbox input "true"
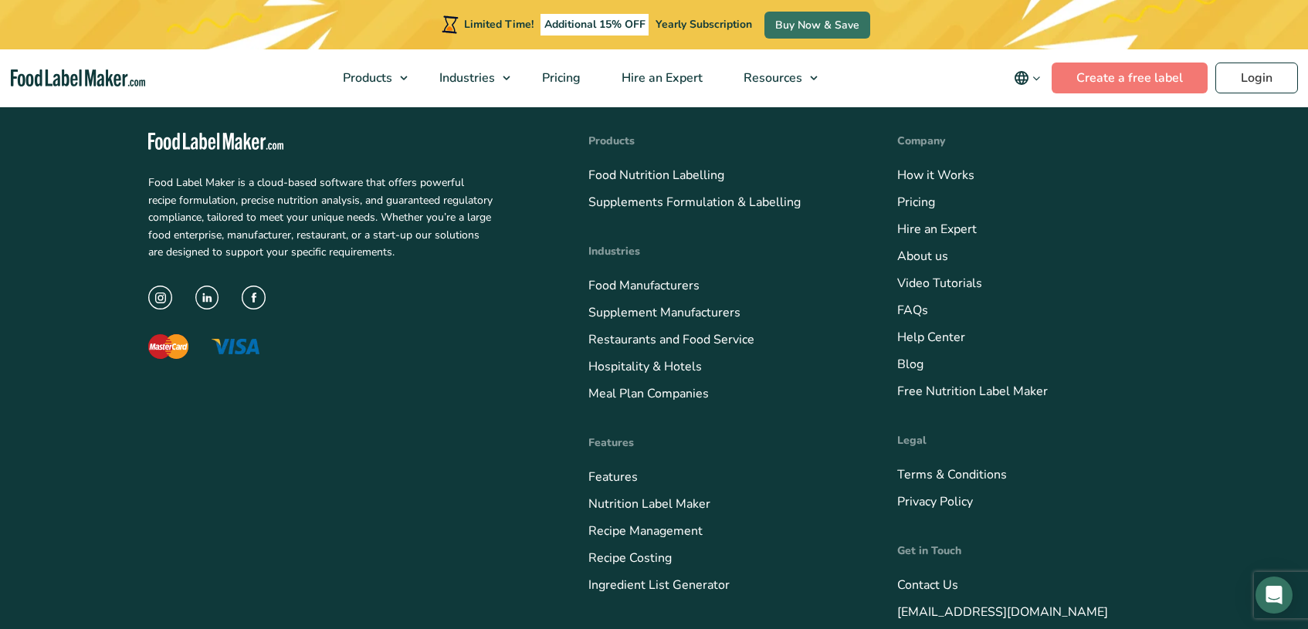
scroll to position [621, 0]
click at [960, 171] on link "How it Works" at bounding box center [935, 177] width 77 height 17
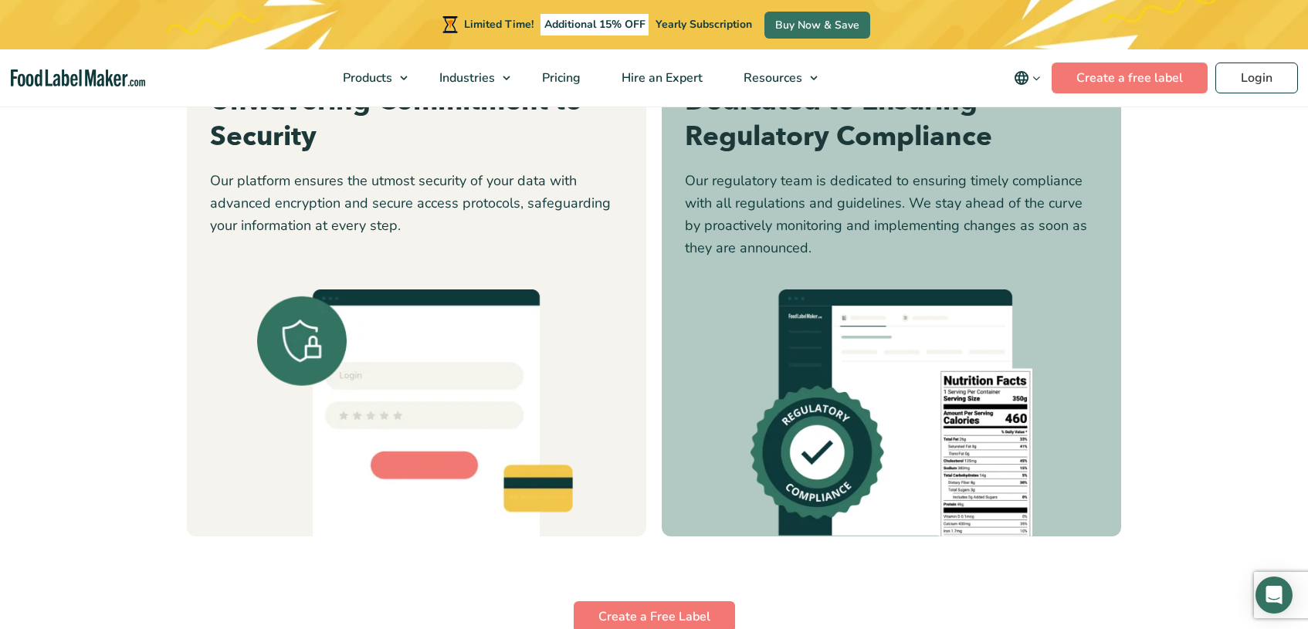
scroll to position [4214, 0]
click at [805, 350] on img at bounding box center [794, 353] width 100 height 39
click at [1078, 271] on img at bounding box center [1072, 277] width 270 height 270
click at [1015, 277] on img at bounding box center [1072, 277] width 270 height 270
click at [670, 460] on button "4" at bounding box center [674, 464] width 8 height 8
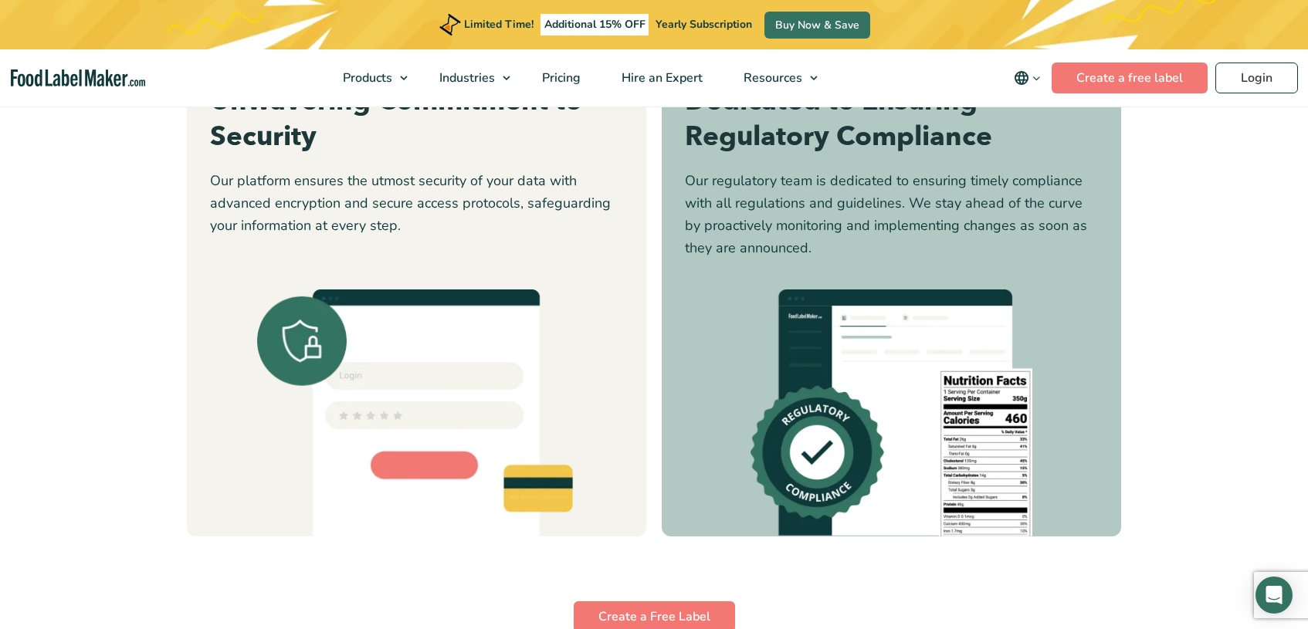
click at [694, 455] on li "5" at bounding box center [694, 465] width 8 height 21
click at [408, 262] on img at bounding box center [285, 277] width 270 height 270
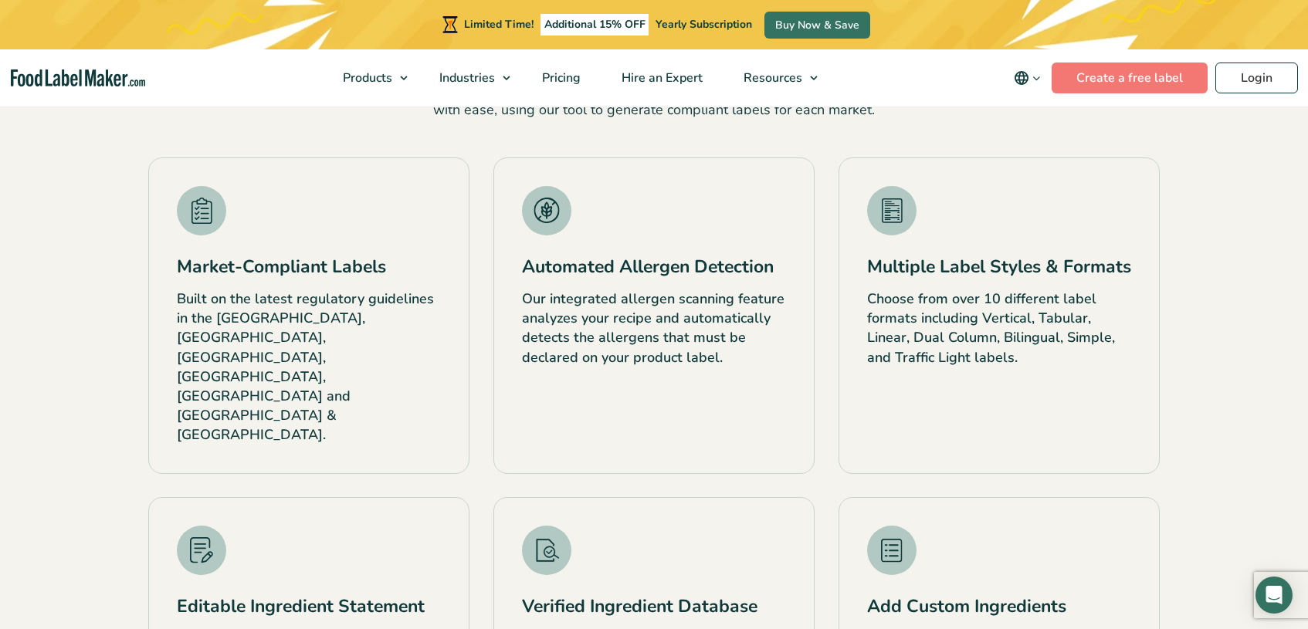
scroll to position [2572, 0]
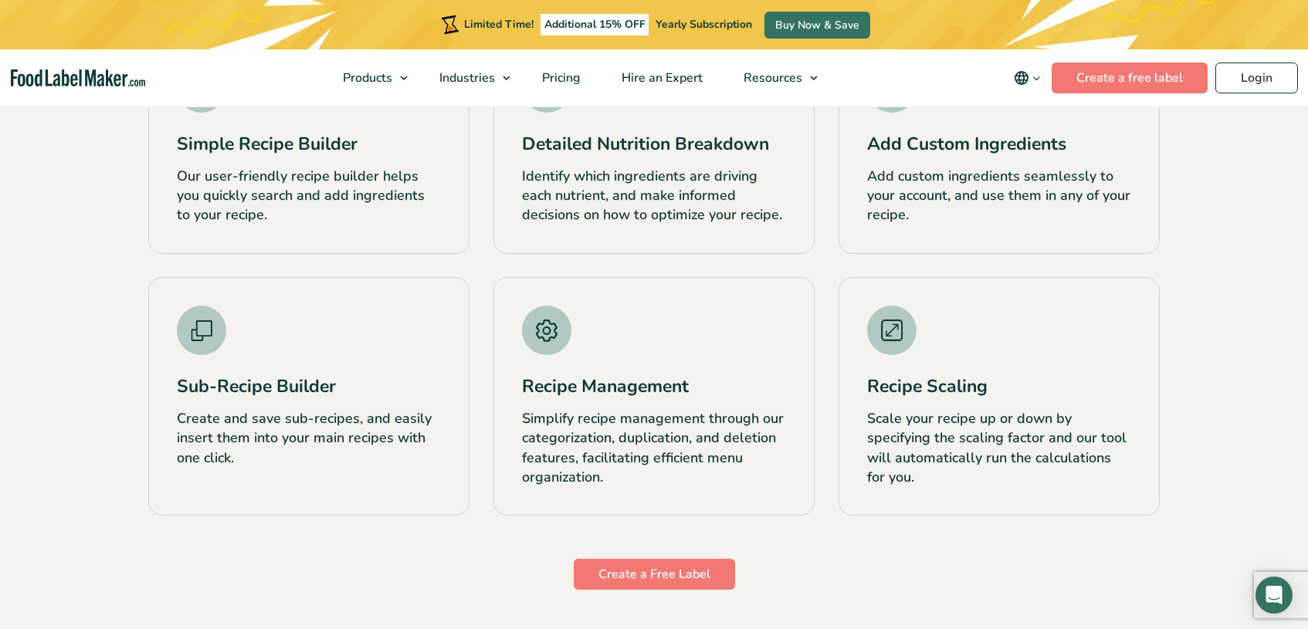
scroll to position [3124, 0]
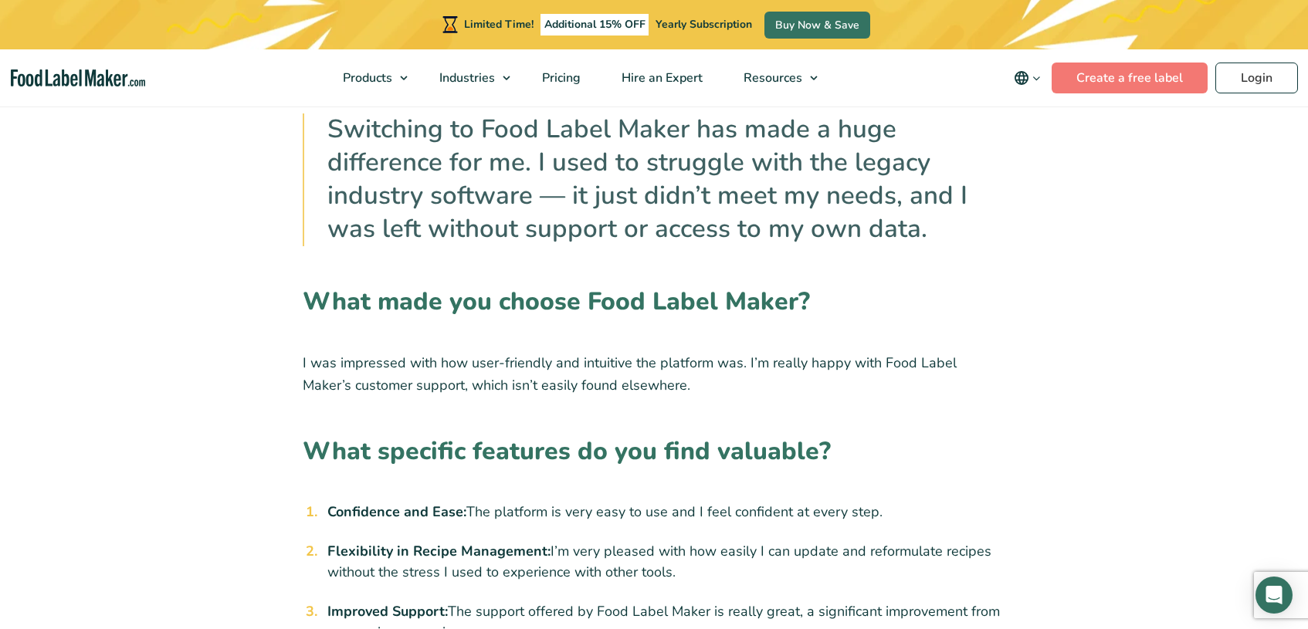
scroll to position [1001, 0]
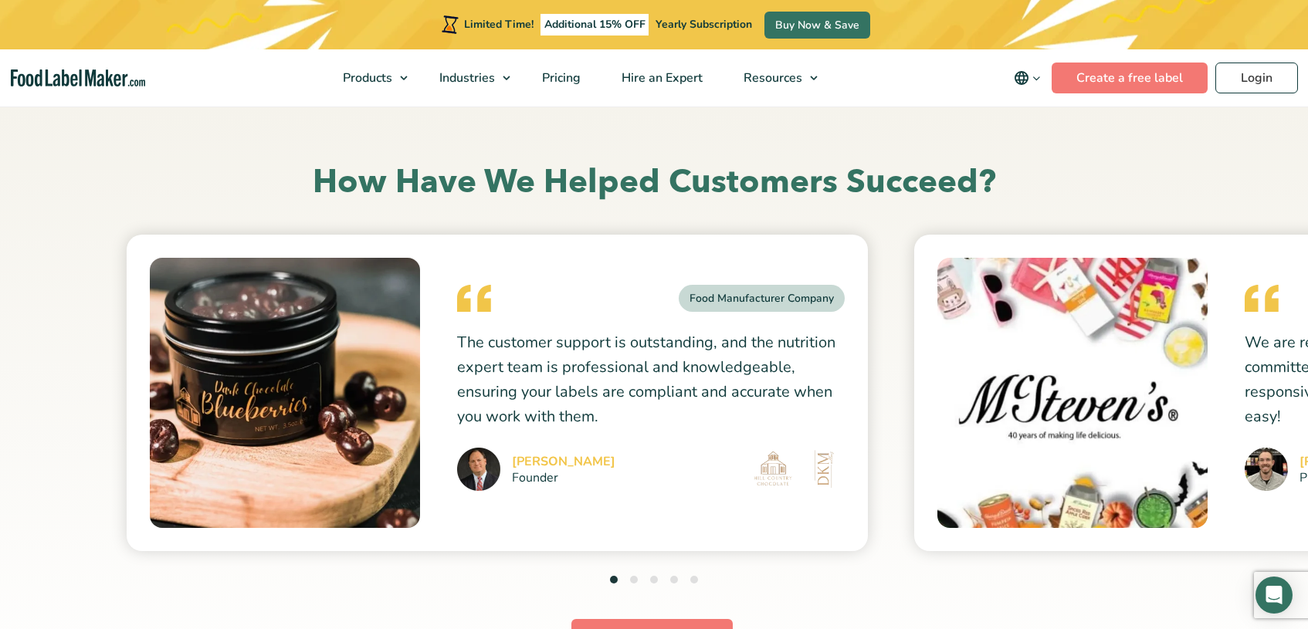
scroll to position [4099, 0]
click at [676, 575] on button "4" at bounding box center [674, 579] width 8 height 8
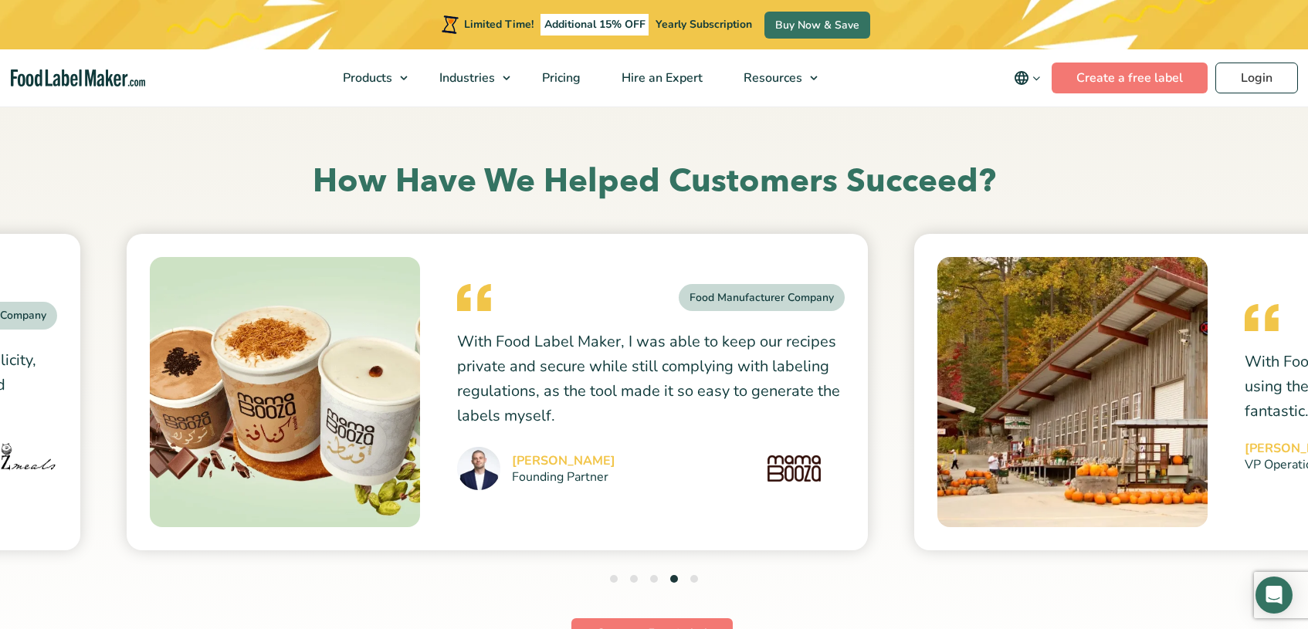
click at [643, 455] on div "Karim Banna Founding Partner" at bounding box center [651, 468] width 388 height 43
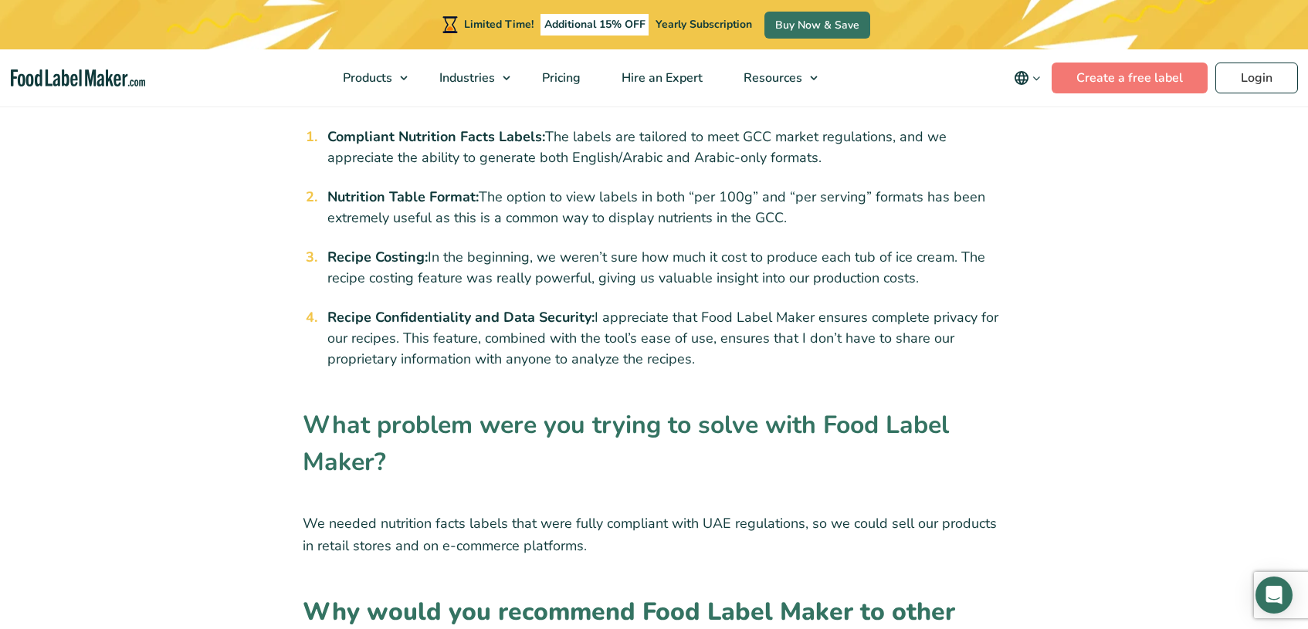
scroll to position [1810, 0]
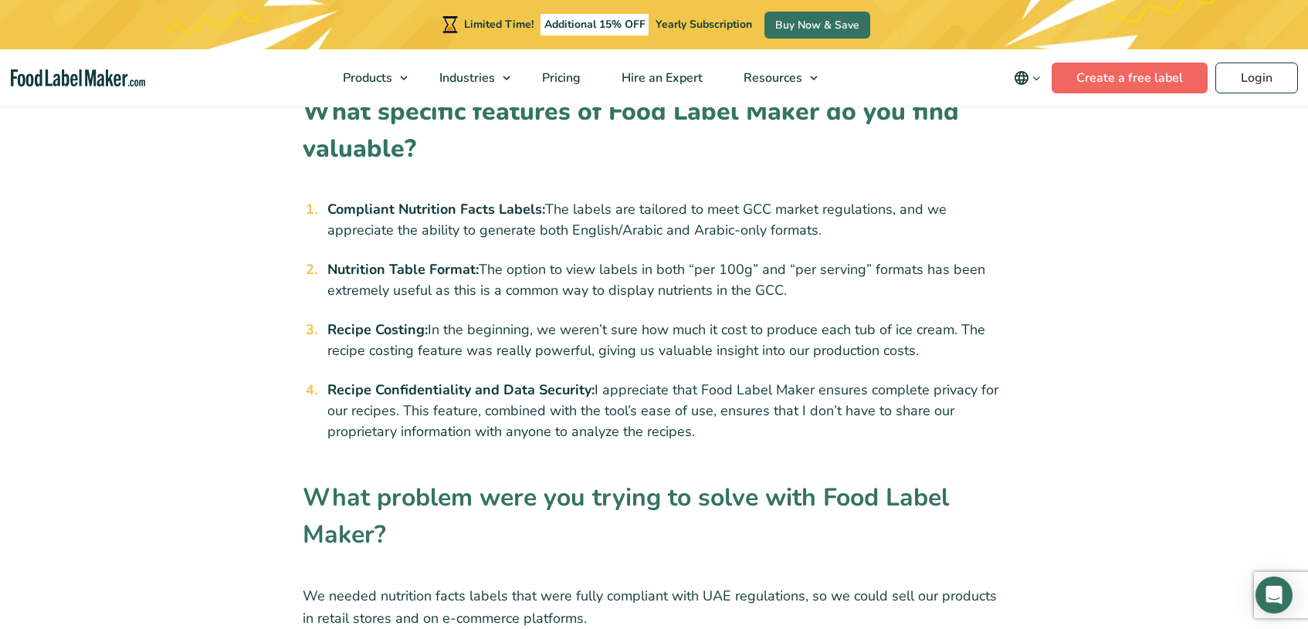
click at [1081, 77] on link "Create a free label" at bounding box center [1129, 78] width 156 height 31
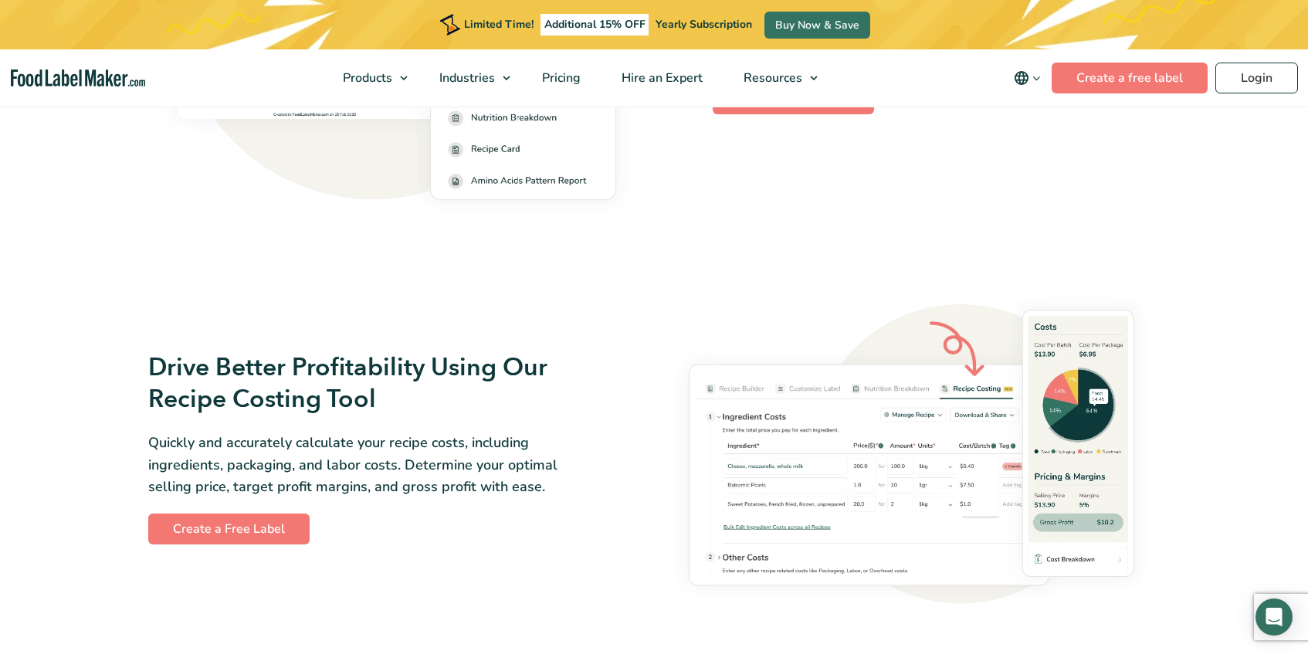
scroll to position [2433, 0]
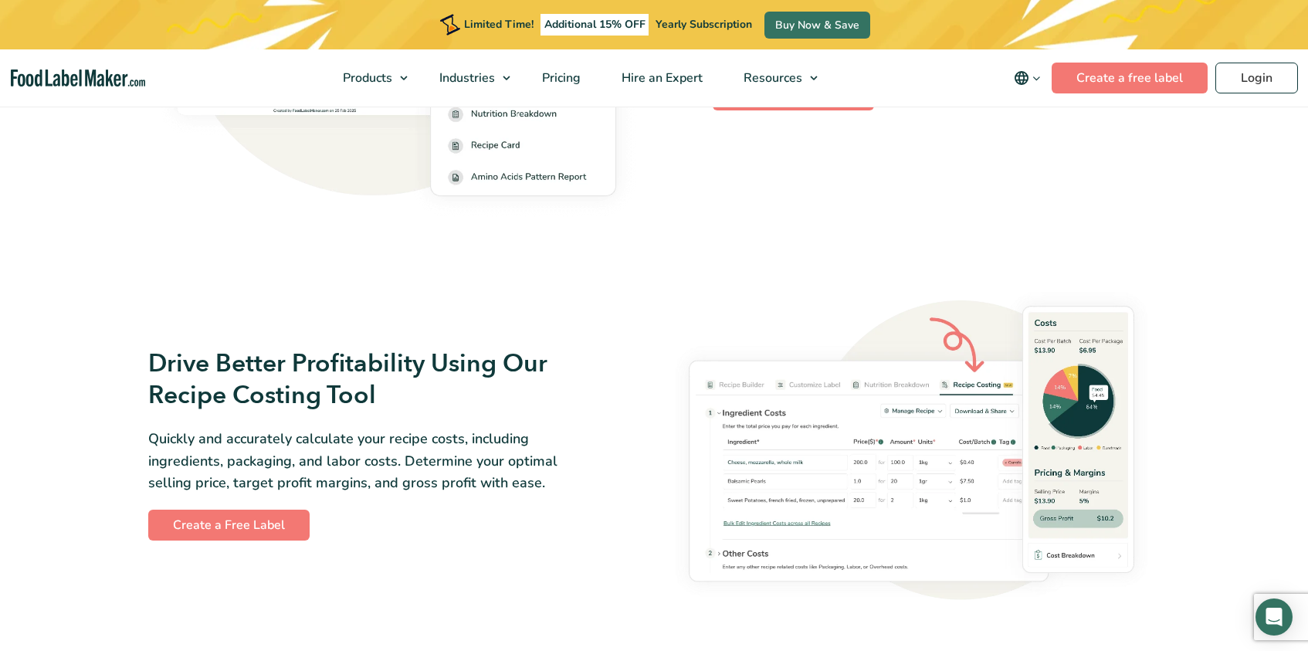
click at [919, 475] on img at bounding box center [911, 443] width 496 height 327
click at [889, 457] on img at bounding box center [911, 443] width 496 height 327
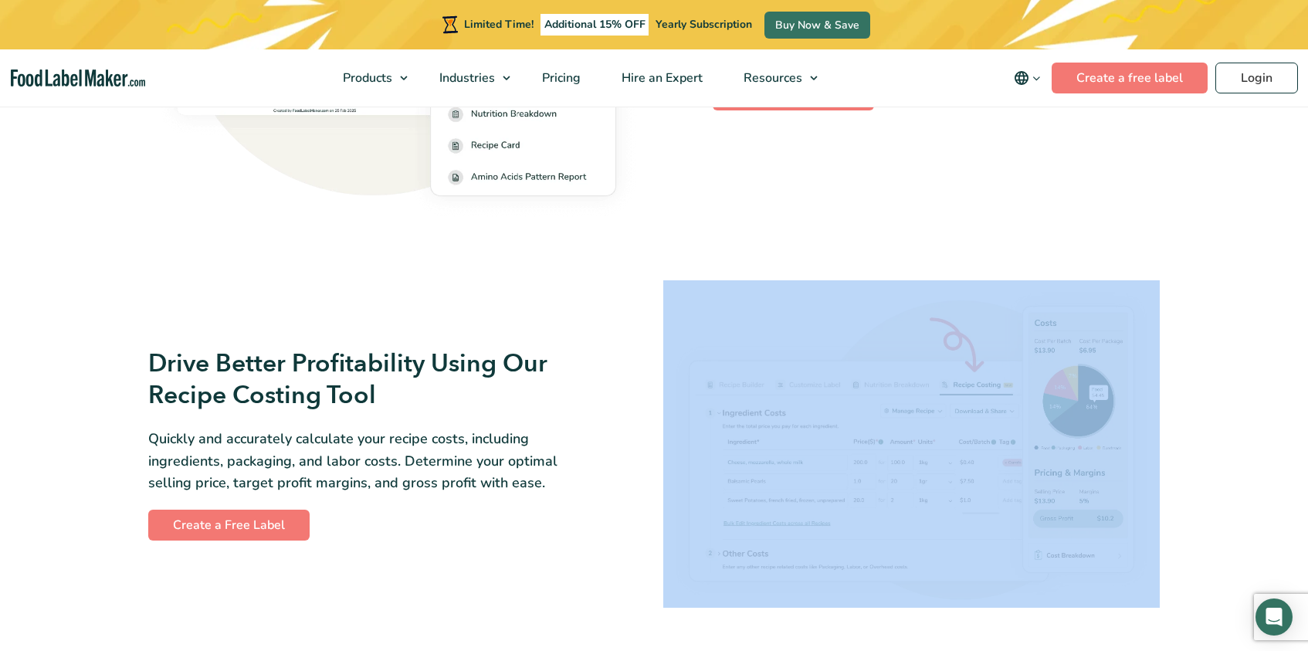
click at [889, 457] on img at bounding box center [911, 443] width 496 height 327
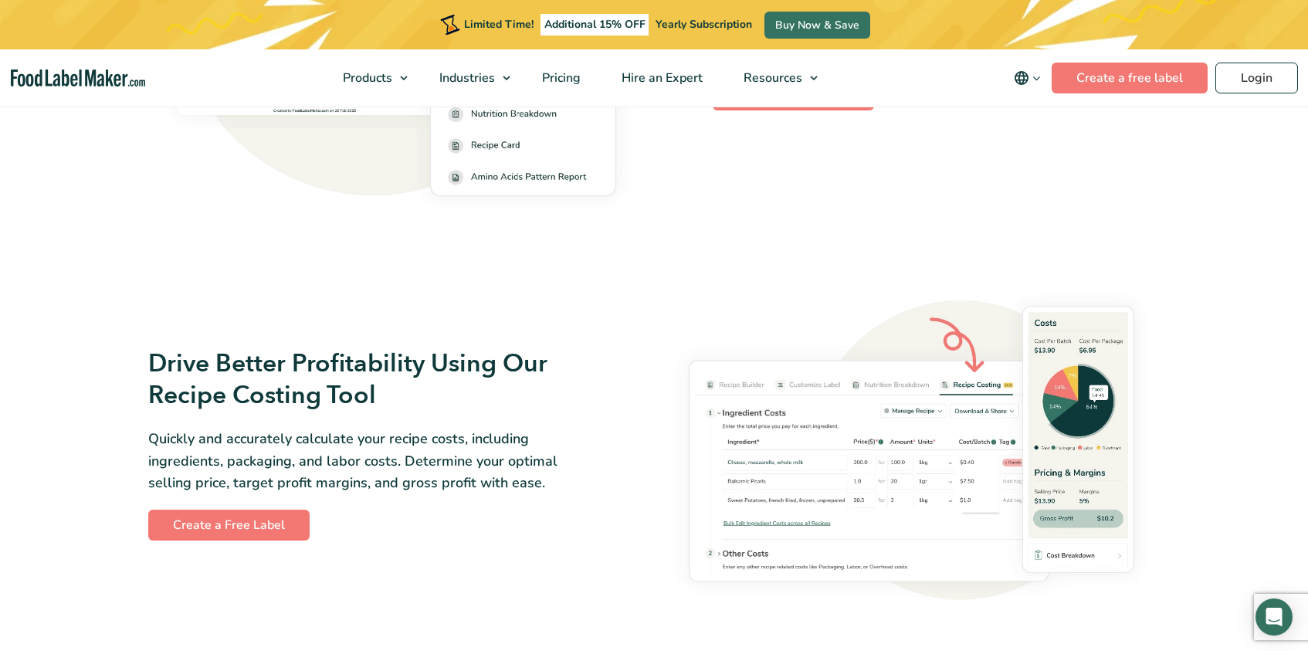
click at [623, 384] on div "Drive Better Profitability Using Our Recipe Costing Tool Quickly and accurately…" at bounding box center [396, 444] width 496 height 193
click at [1078, 73] on link "Create a free label" at bounding box center [1129, 78] width 156 height 31
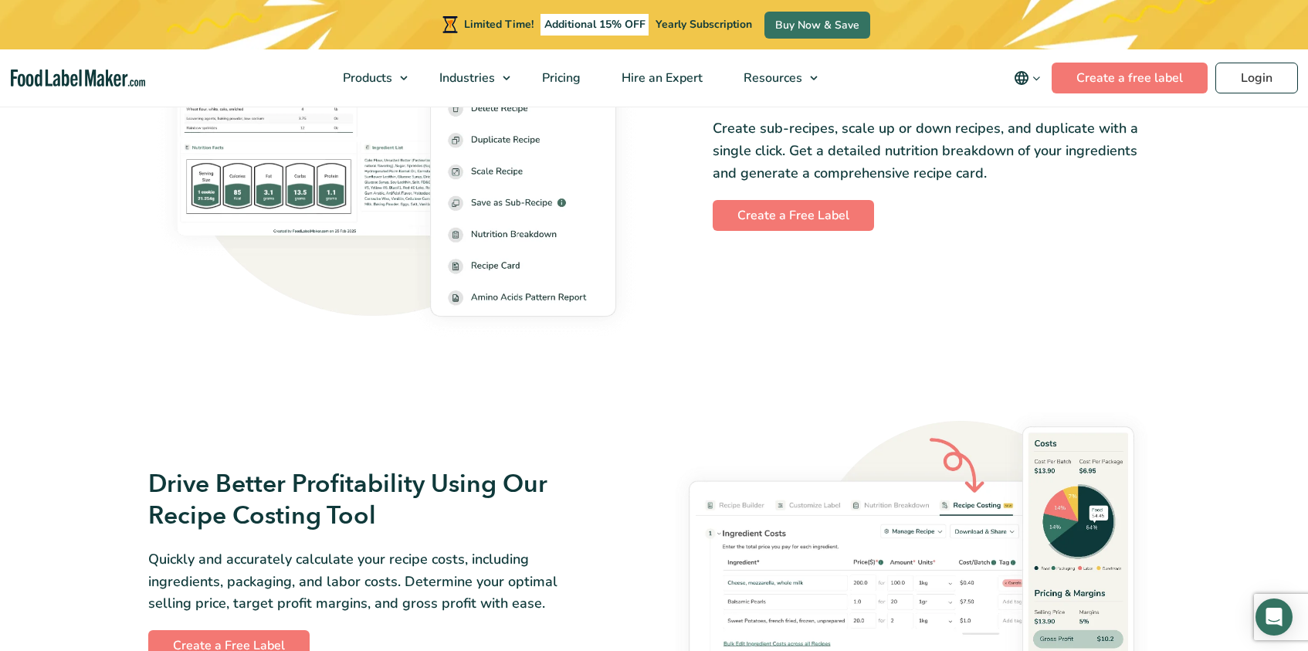
scroll to position [2307, 0]
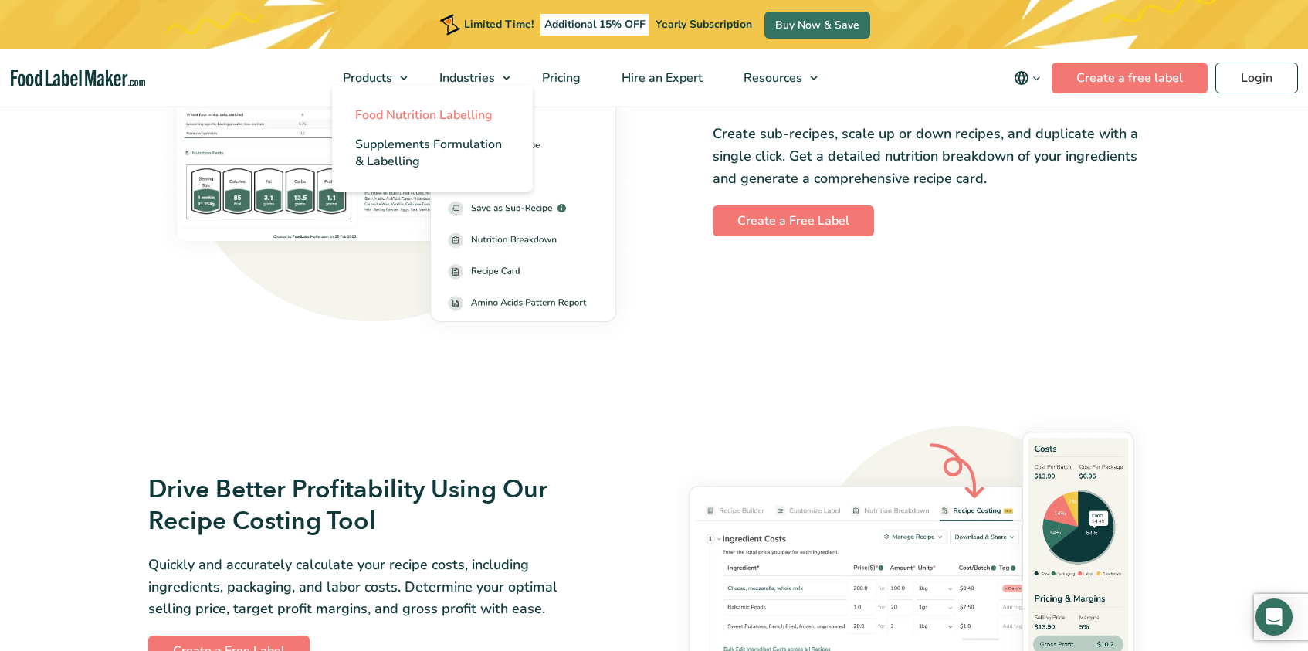
click at [396, 115] on span "Food Nutrition Labelling" at bounding box center [423, 115] width 137 height 17
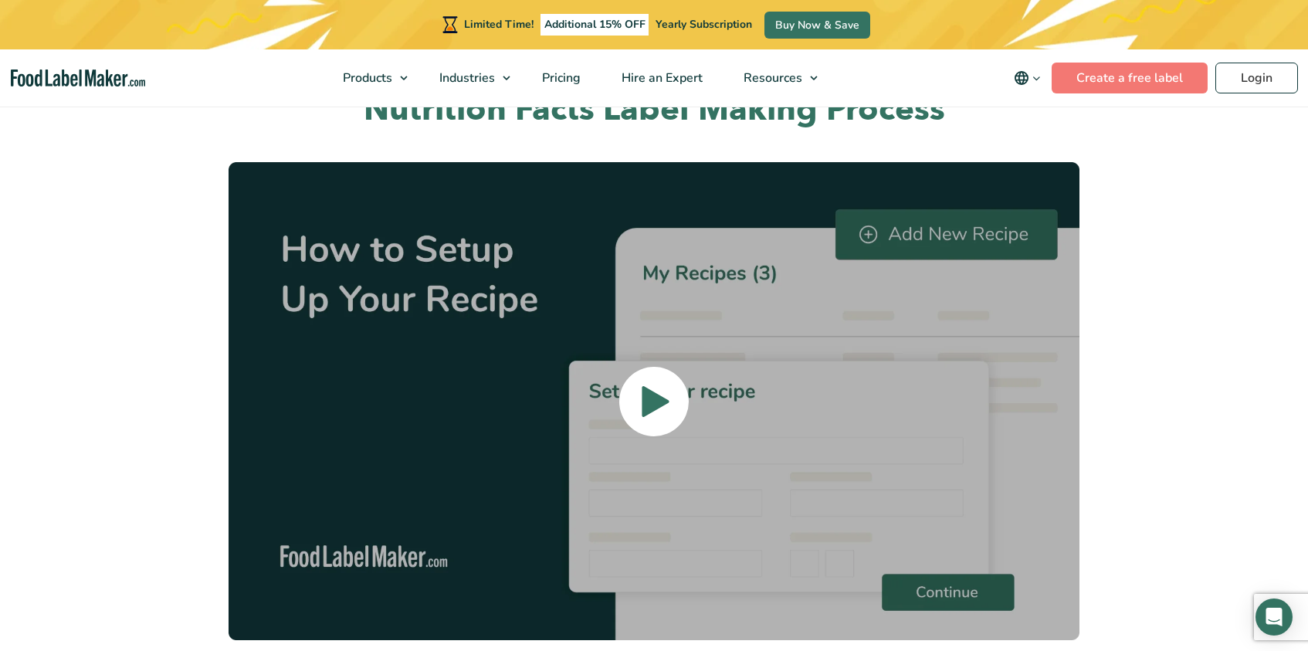
scroll to position [3461, 0]
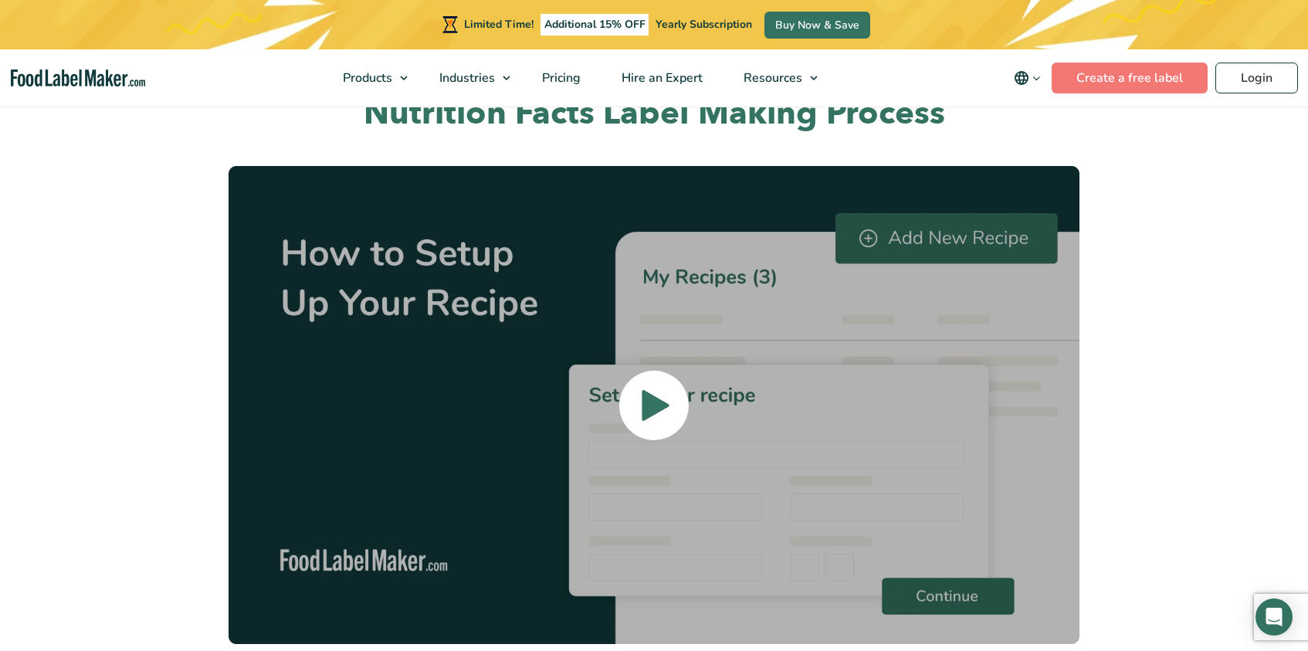
click at [650, 390] on icon at bounding box center [655, 405] width 27 height 31
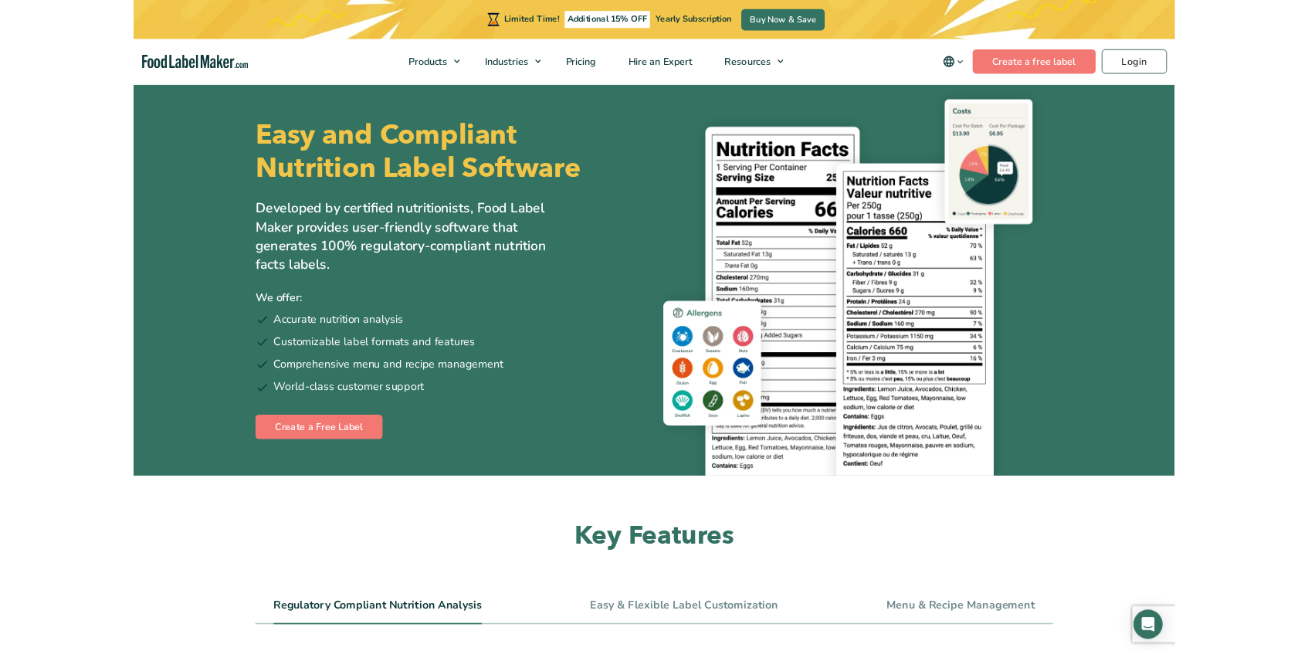
scroll to position [3407, 0]
